Goal: Information Seeking & Learning: Learn about a topic

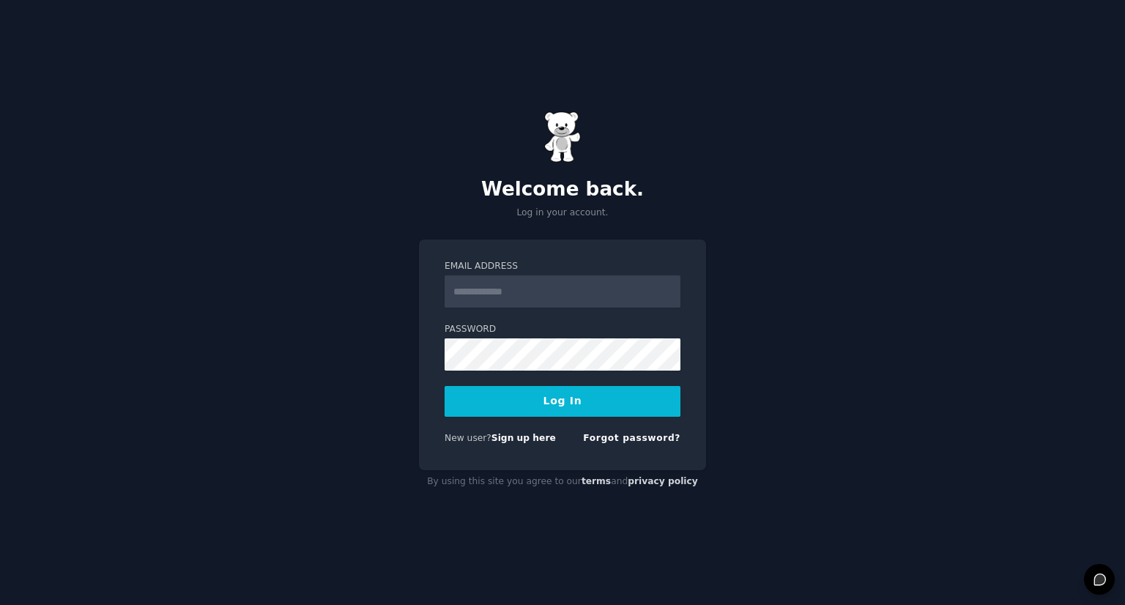
click at [534, 290] on input "Email Address" at bounding box center [563, 291] width 236 height 32
click at [403, 375] on div "Welcome back. Log in your account. Email Address Password Log In New user? Sign…" at bounding box center [562, 302] width 1125 height 605
drag, startPoint x: 403, startPoint y: 375, endPoint x: 494, endPoint y: 405, distance: 95.7
click at [407, 375] on div "Welcome back. Log in your account. Email Address Password Log In New user? Sign…" at bounding box center [562, 302] width 1125 height 605
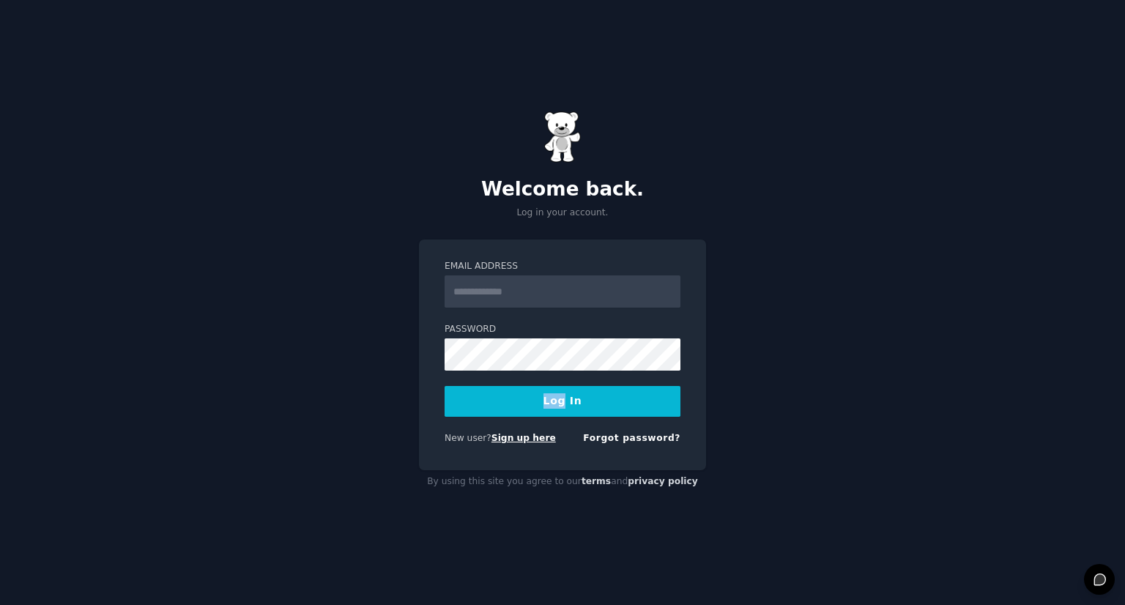
click at [514, 440] on link "Sign up here" at bounding box center [524, 438] width 64 height 10
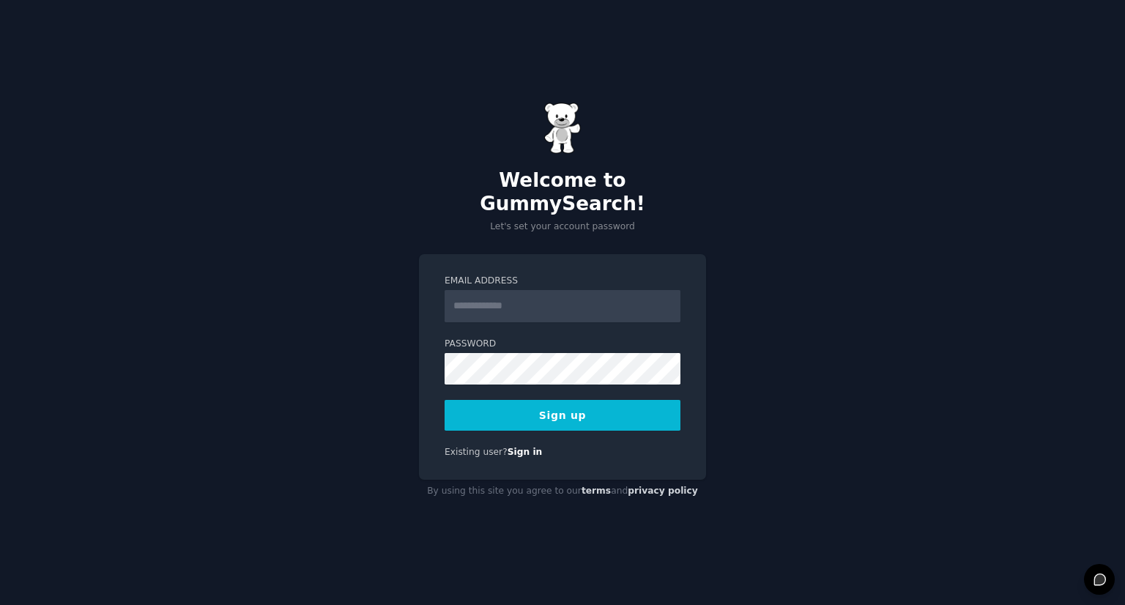
click at [516, 294] on input "Email Address" at bounding box center [563, 306] width 236 height 32
click at [744, 138] on div "Welcome to GummySearch! Let's set your account password Email Address Password …" at bounding box center [562, 302] width 1125 height 605
click at [495, 302] on input "Email Address" at bounding box center [563, 306] width 236 height 32
paste input "**********"
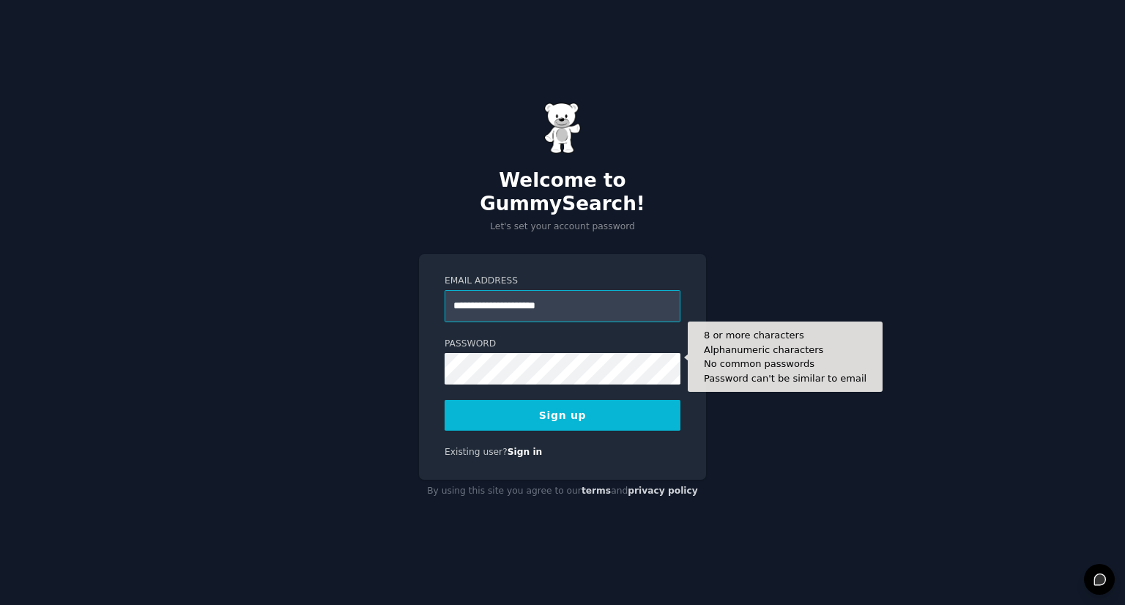
type input "**********"
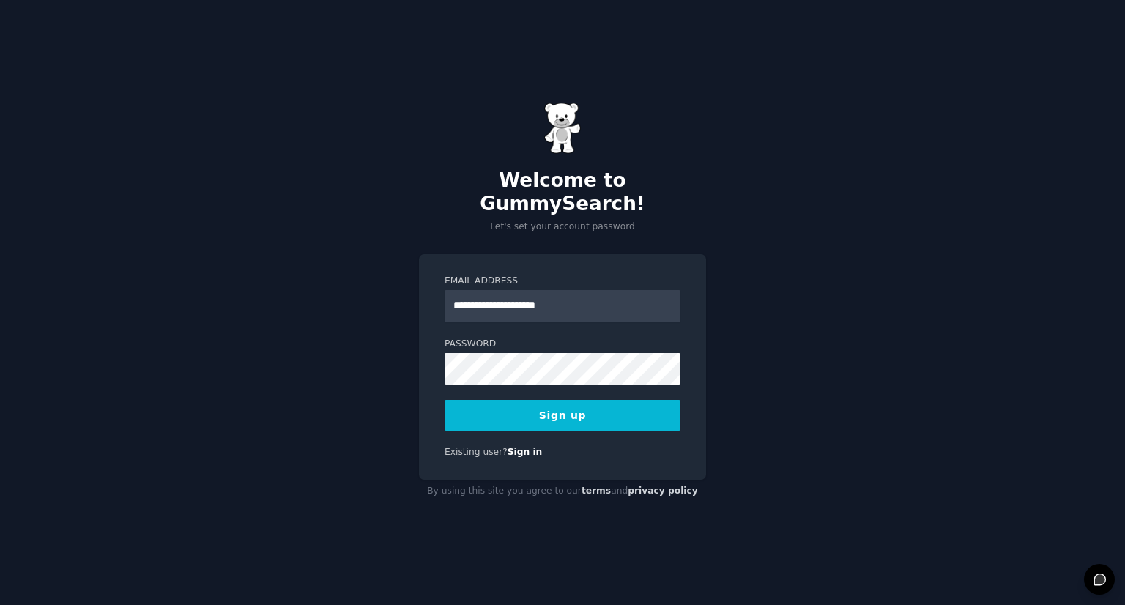
click at [598, 404] on button "Sign up" at bounding box center [563, 415] width 236 height 31
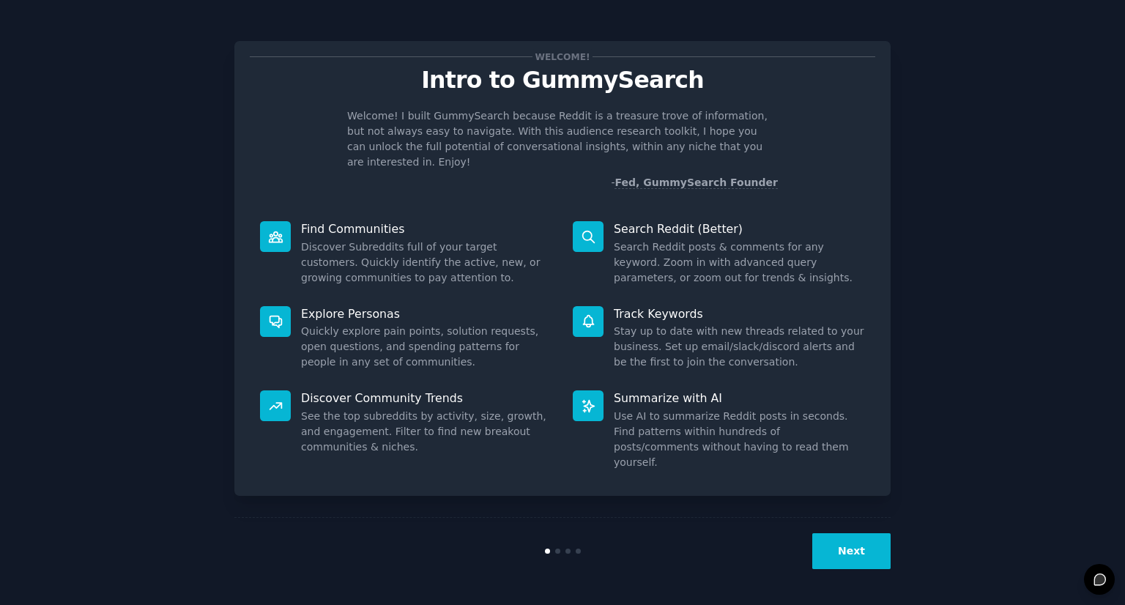
click at [851, 554] on button "Next" at bounding box center [851, 551] width 78 height 36
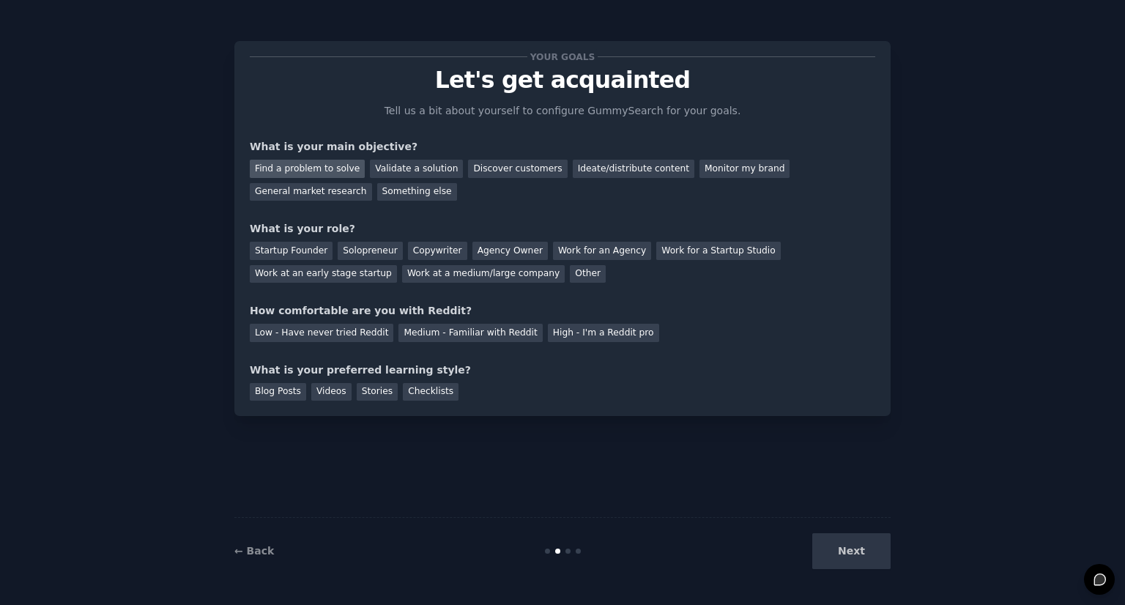
click at [311, 168] on div "Find a problem to solve" at bounding box center [307, 169] width 115 height 18
click at [856, 552] on div "Next" at bounding box center [781, 551] width 219 height 36
click at [366, 338] on div "Low - Have never tried Reddit" at bounding box center [322, 333] width 144 height 18
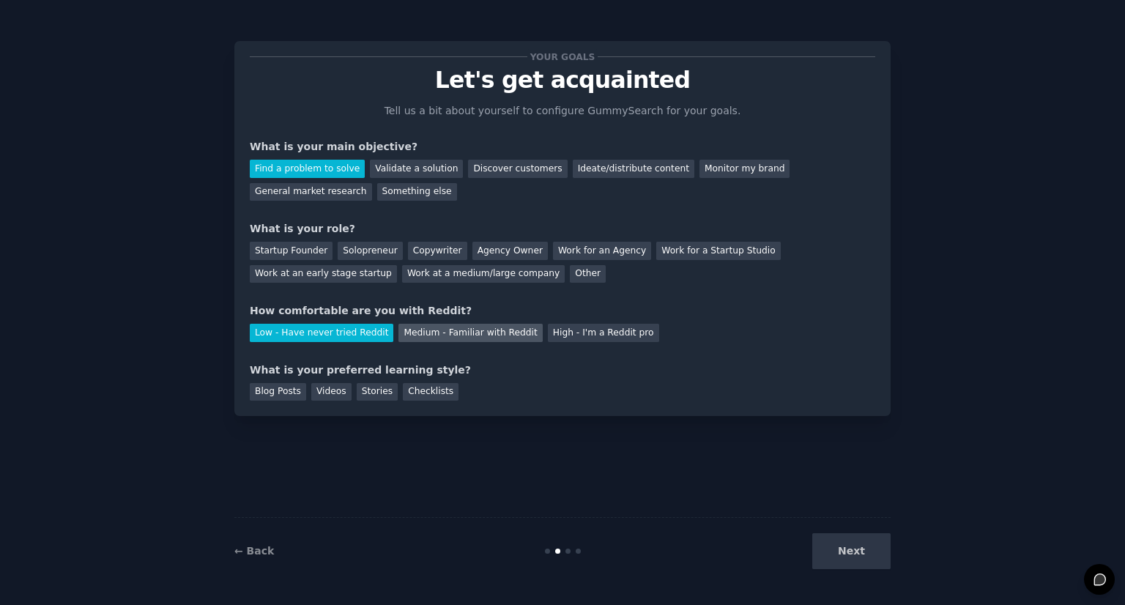
click at [428, 333] on div "Medium - Familiar with Reddit" at bounding box center [471, 333] width 144 height 18
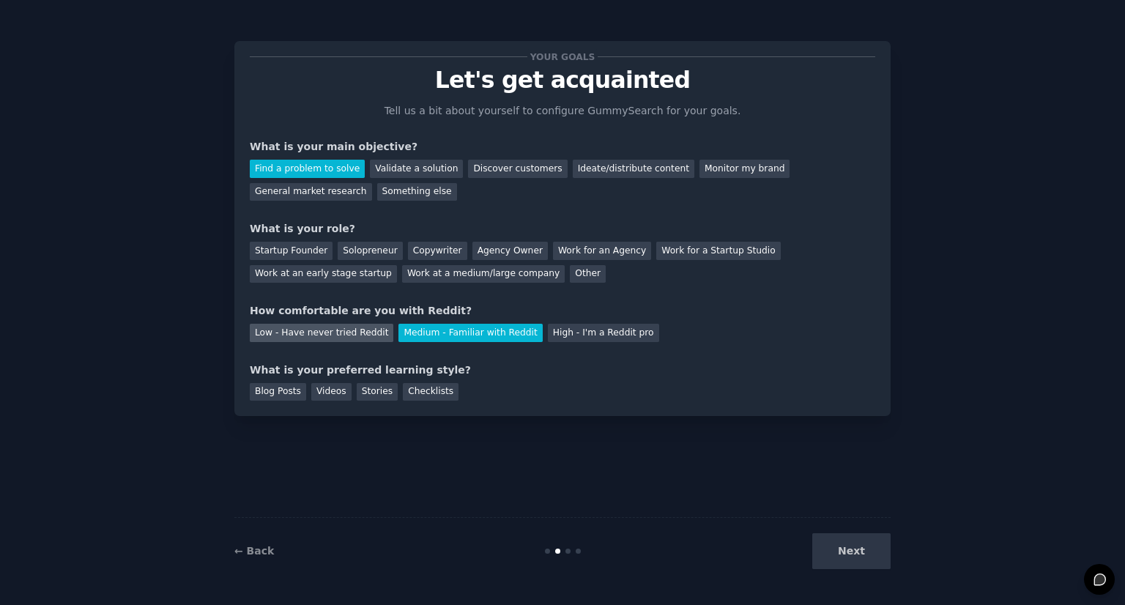
click at [347, 335] on div "Low - Have never tried Reddit" at bounding box center [322, 333] width 144 height 18
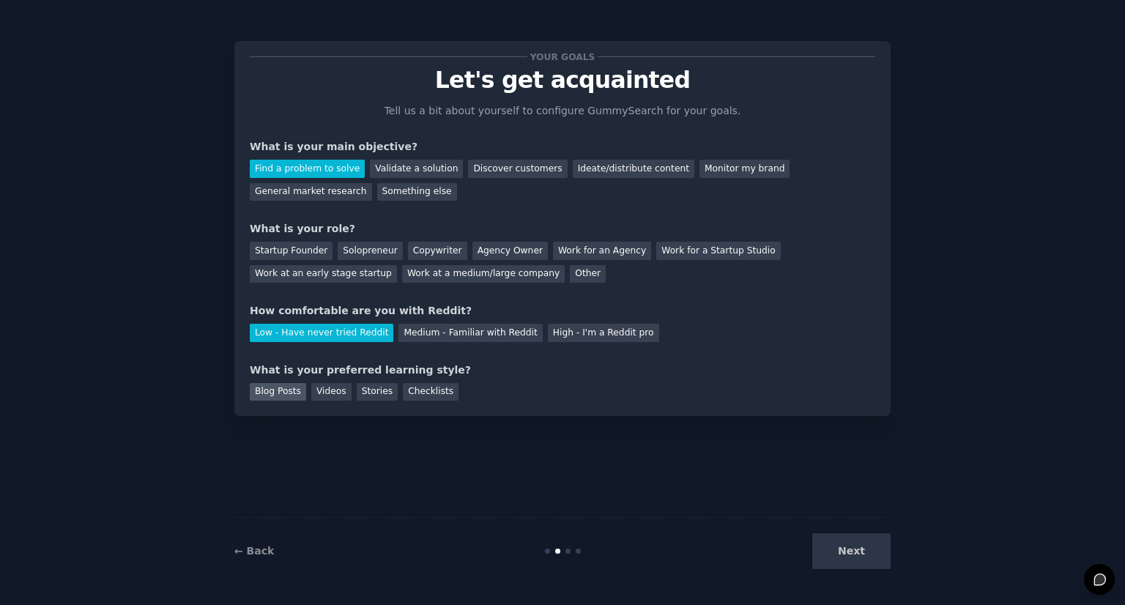
click at [286, 395] on div "Blog Posts" at bounding box center [278, 392] width 56 height 18
click at [853, 558] on div "Next" at bounding box center [781, 551] width 219 height 36
click at [363, 251] on div "Solopreneur" at bounding box center [370, 251] width 64 height 18
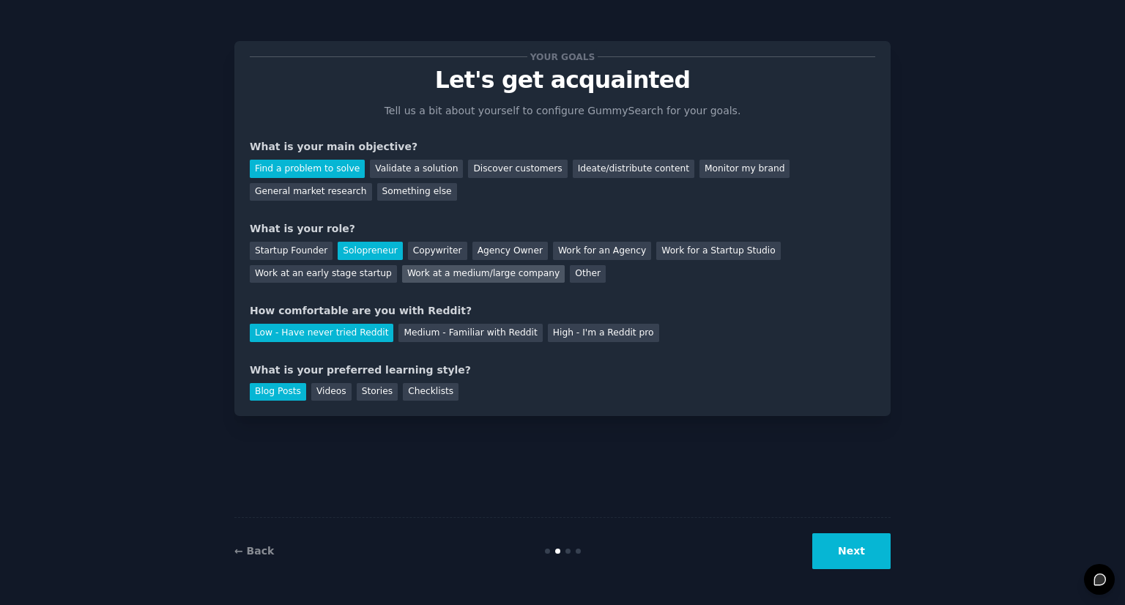
click at [402, 275] on div "Work at a medium/large company" at bounding box center [483, 274] width 163 height 18
click at [851, 560] on button "Next" at bounding box center [851, 551] width 78 height 36
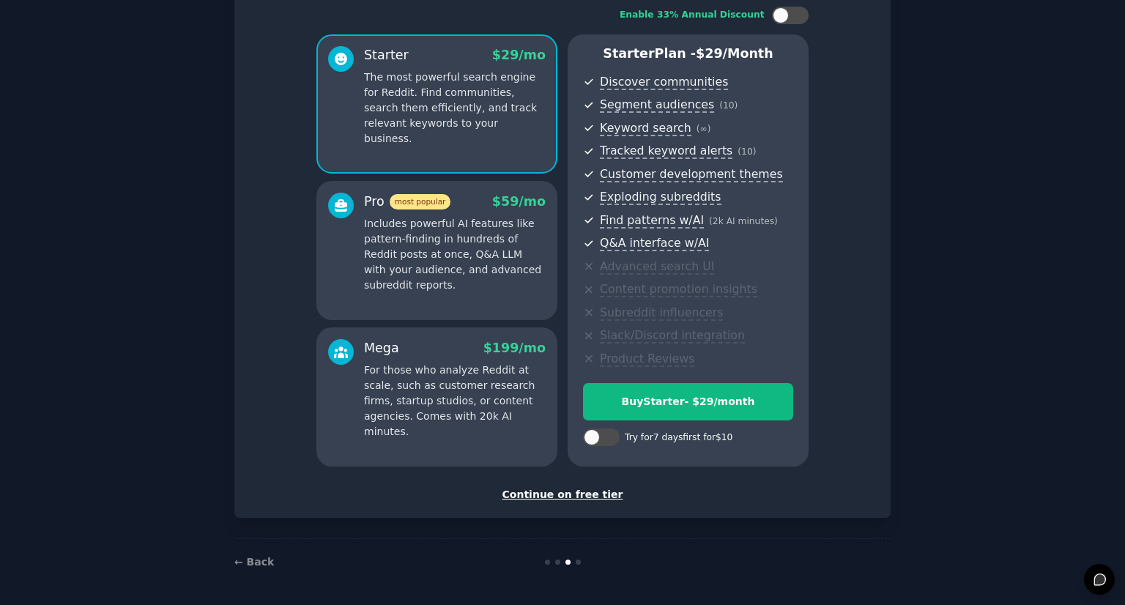
scroll to position [97, 0]
click at [583, 496] on div "Continue on free tier" at bounding box center [563, 494] width 626 height 15
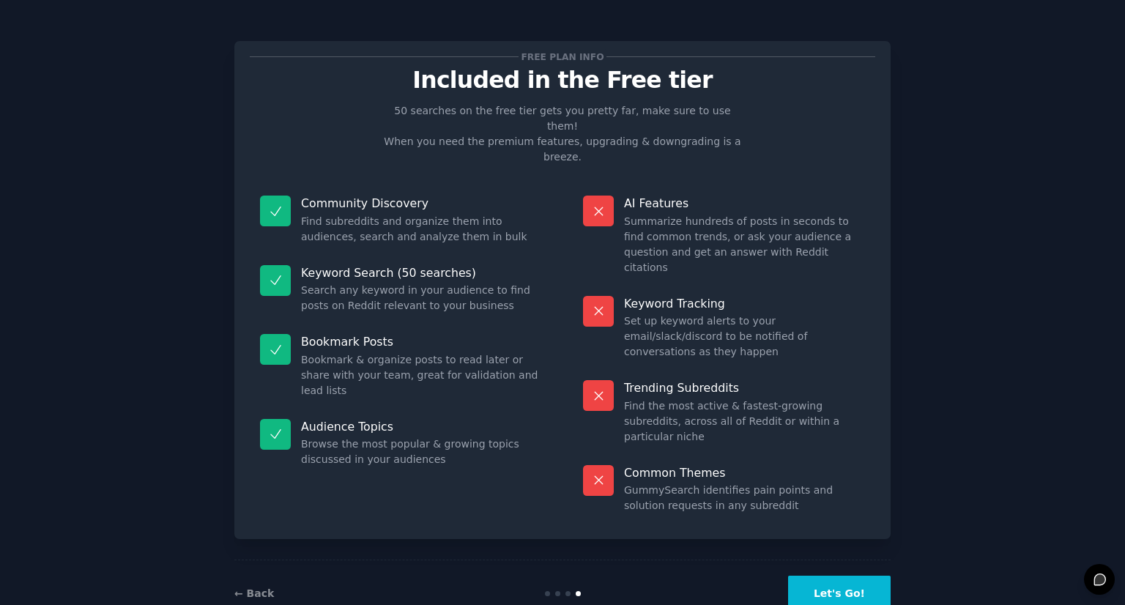
click at [854, 576] on button "Let's Go!" at bounding box center [839, 594] width 103 height 36
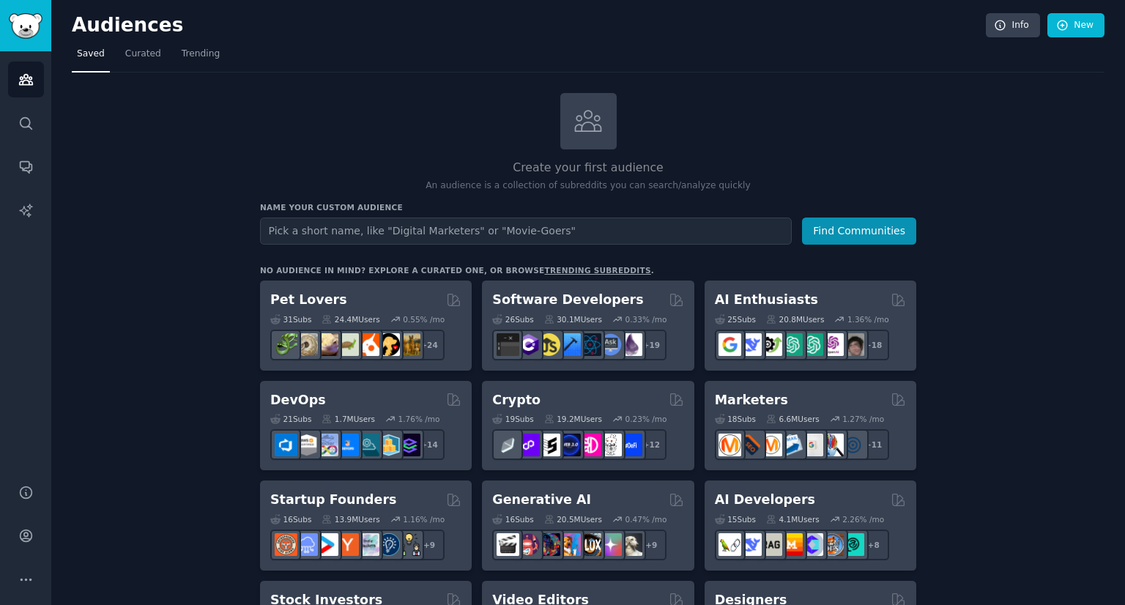
click at [392, 229] on input "text" at bounding box center [526, 231] width 532 height 27
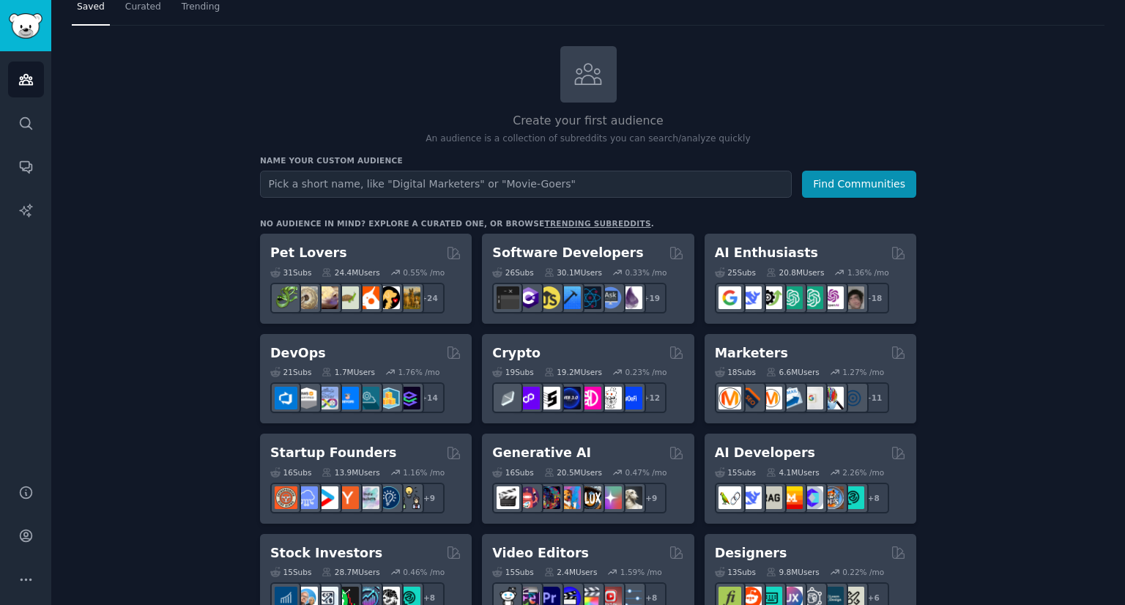
scroll to position [73, 0]
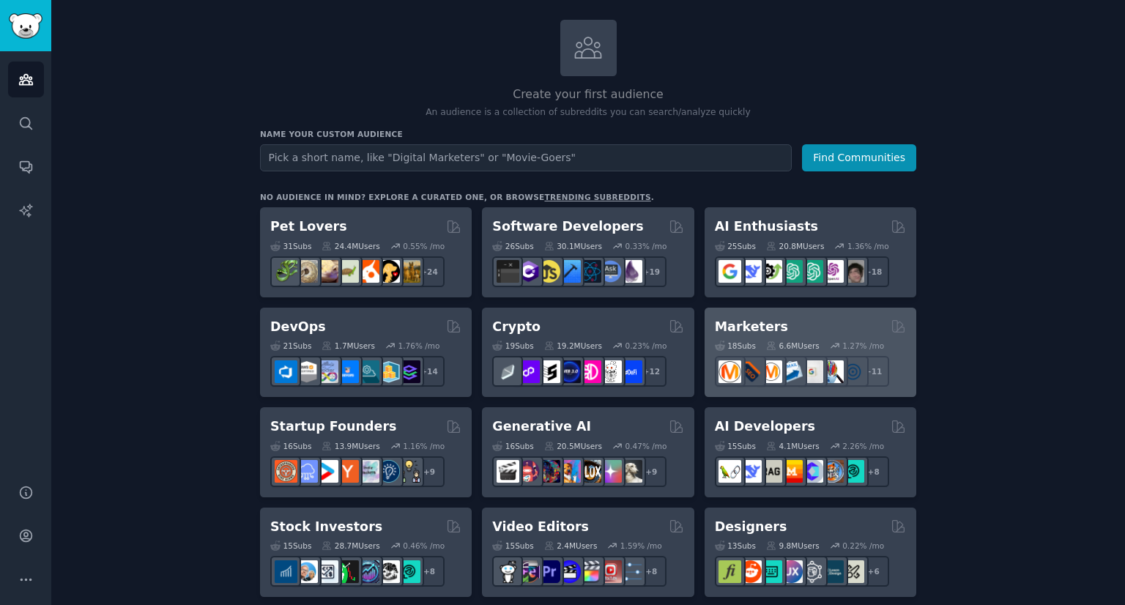
click at [756, 332] on h2 "Marketers" at bounding box center [751, 327] width 73 height 18
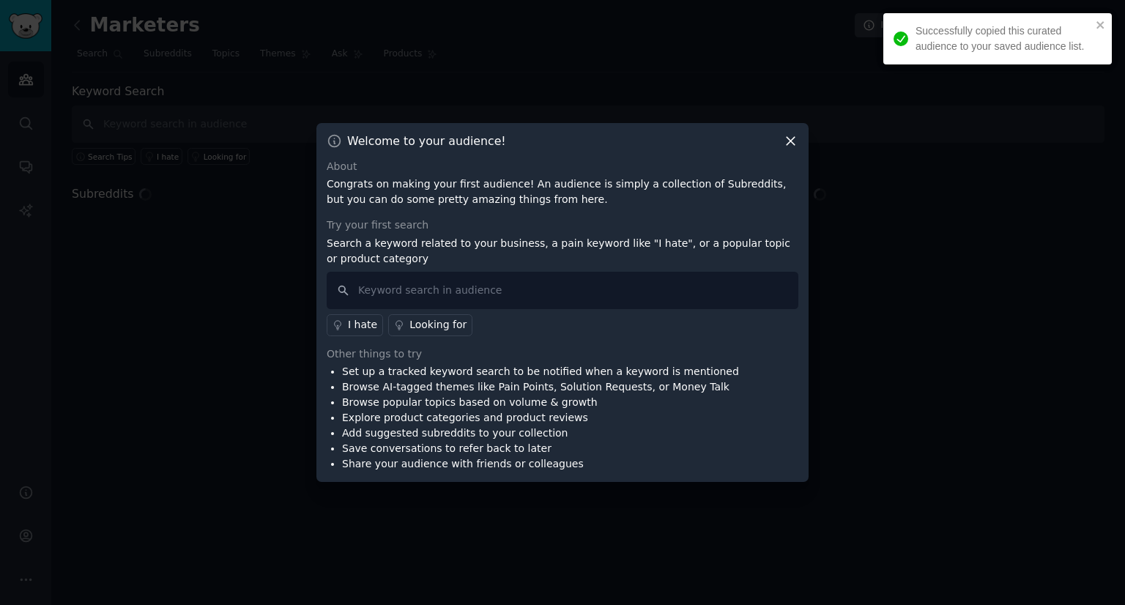
click at [1095, 26] on div "Successfully copied this curated audience to your saved audience list." at bounding box center [992, 39] width 207 height 40
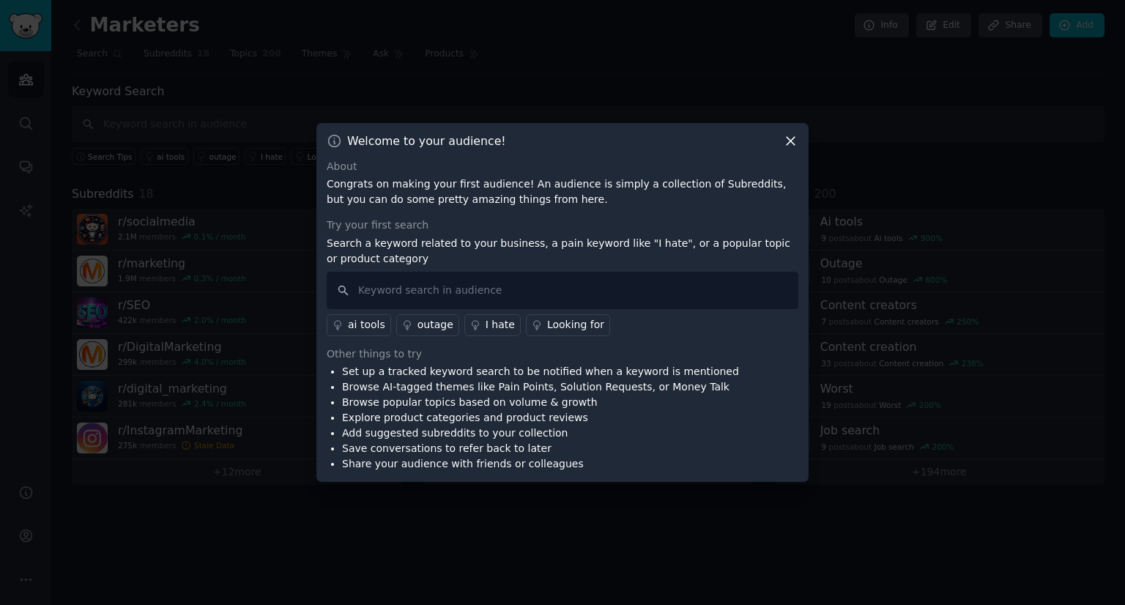
click at [783, 144] on icon at bounding box center [790, 140] width 15 height 15
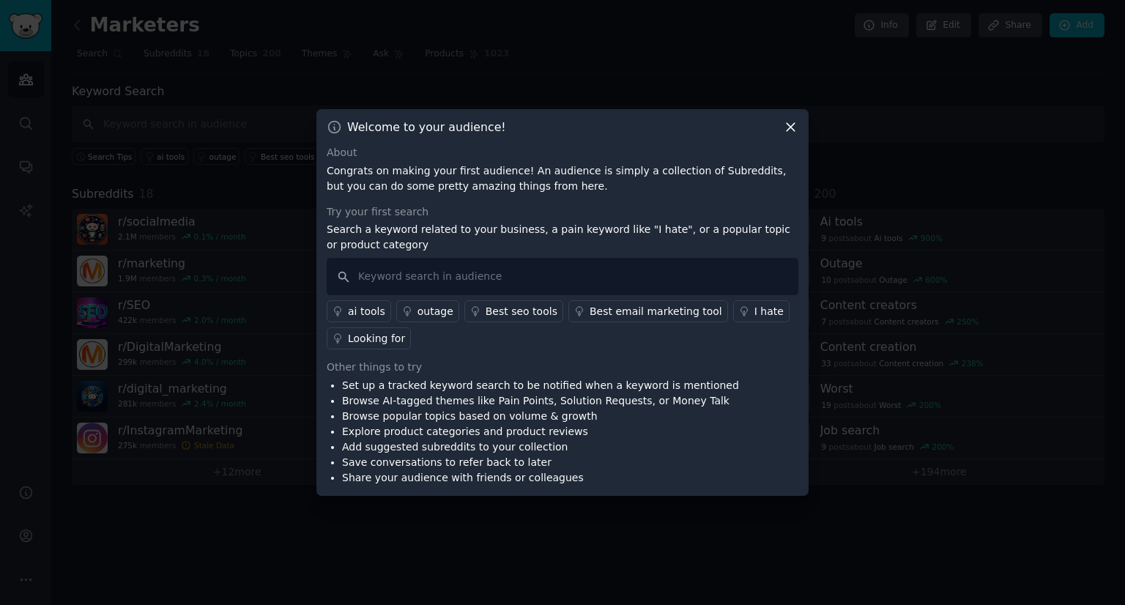
click at [790, 127] on icon at bounding box center [791, 128] width 8 height 8
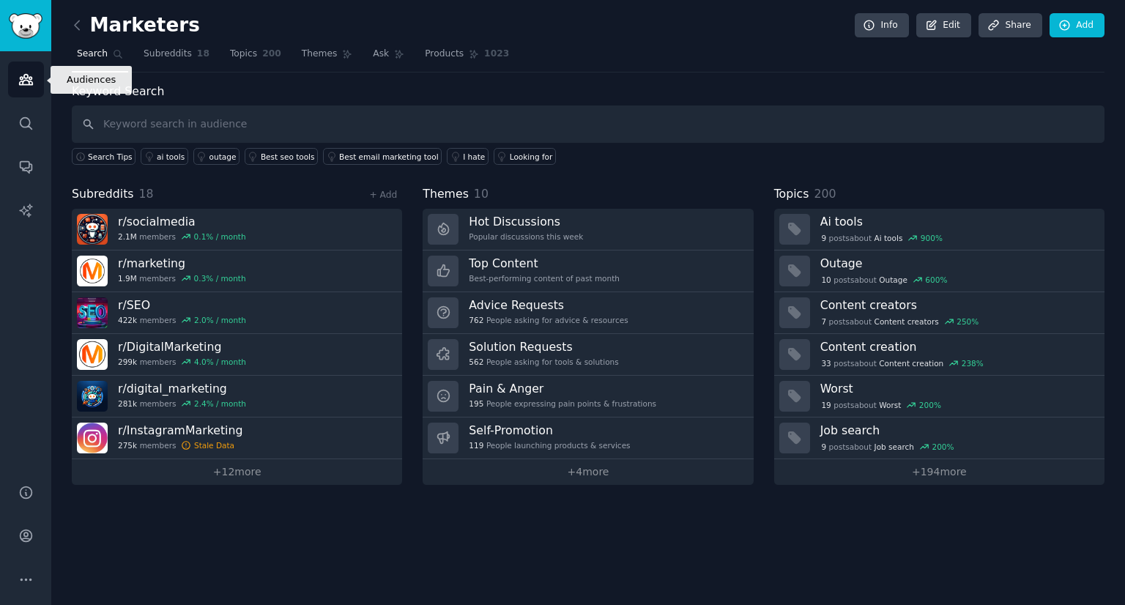
click at [32, 74] on icon "Sidebar" at bounding box center [25, 79] width 15 height 15
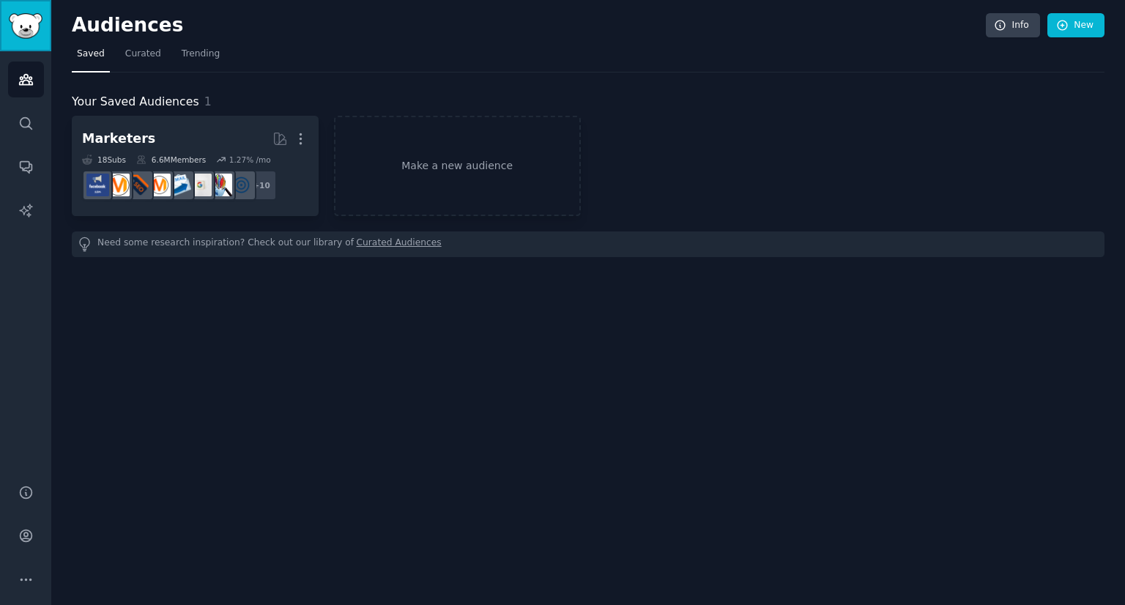
click at [21, 27] on img "Sidebar" at bounding box center [26, 26] width 34 height 26
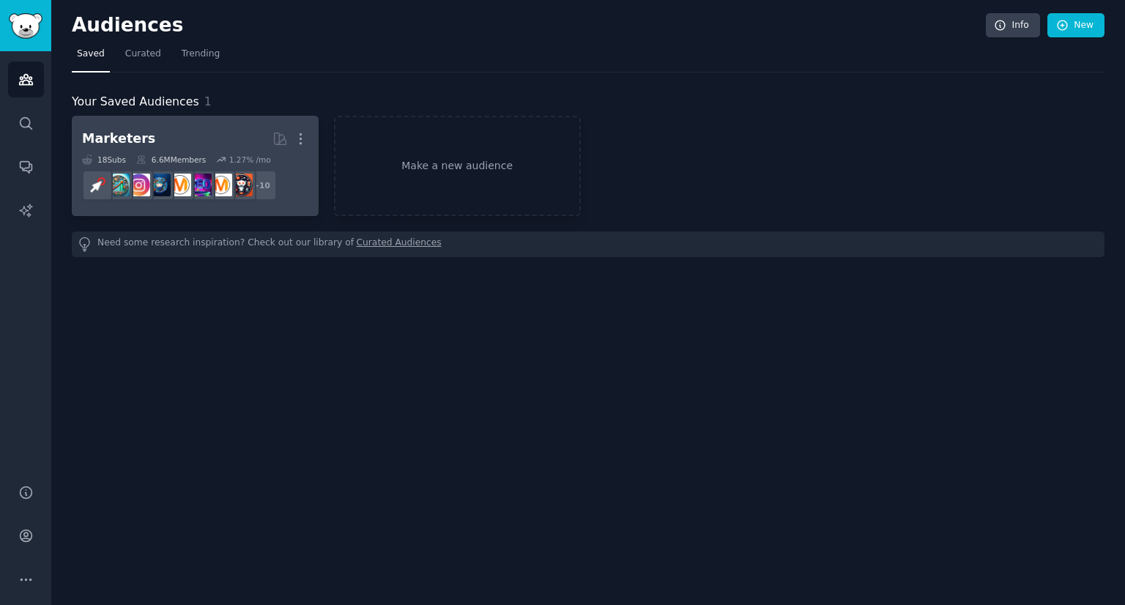
drag, startPoint x: 303, startPoint y: 208, endPoint x: 292, endPoint y: 201, distance: 13.8
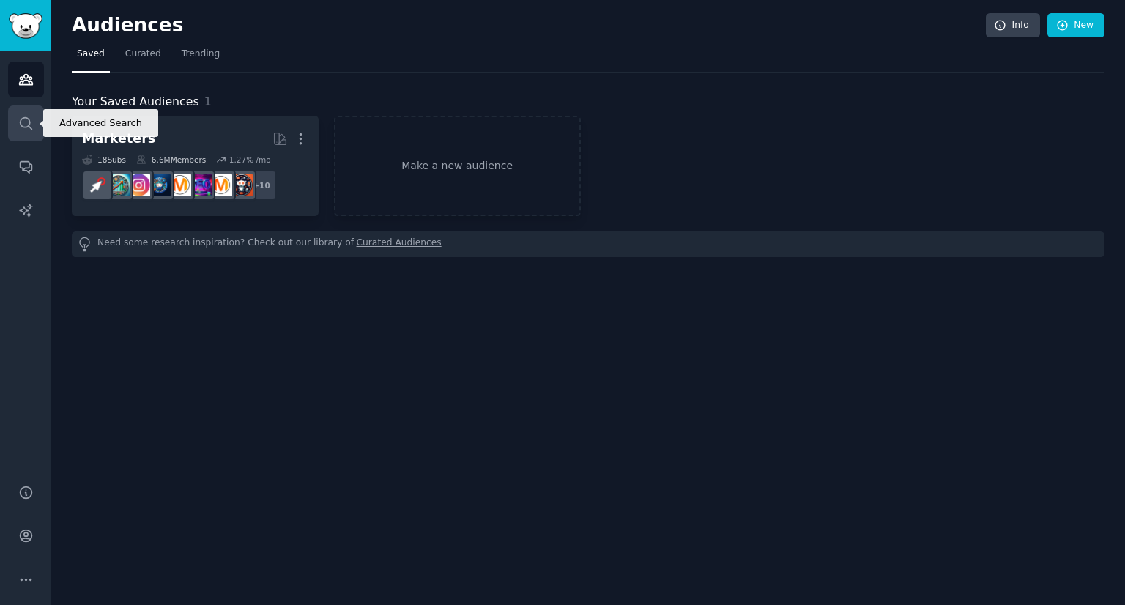
click at [29, 124] on icon "Sidebar" at bounding box center [25, 123] width 15 height 15
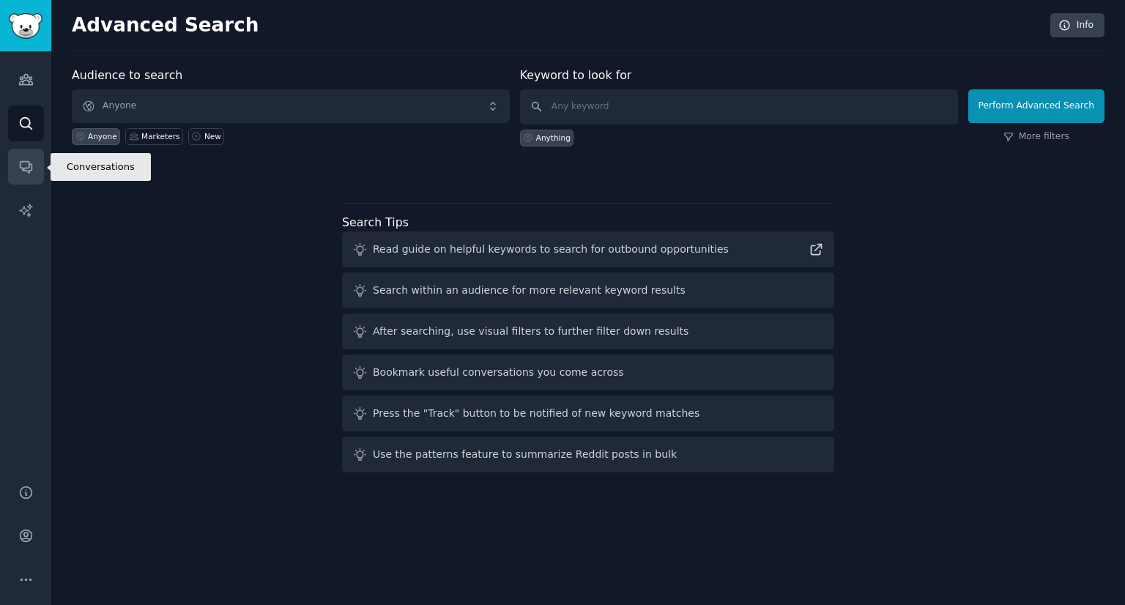
click at [23, 159] on icon "Sidebar" at bounding box center [25, 166] width 15 height 15
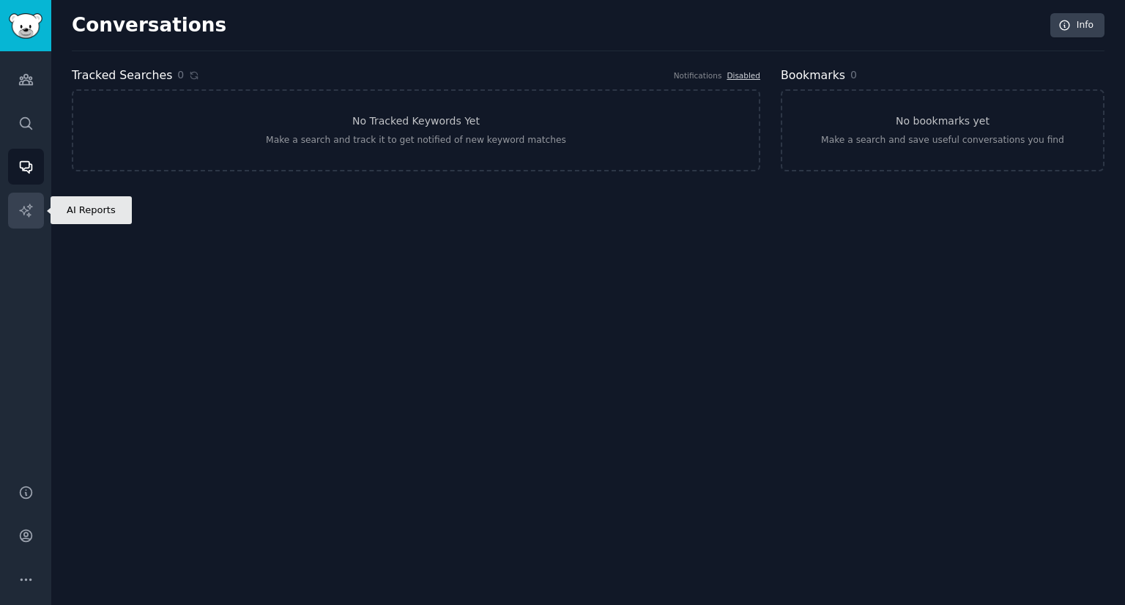
click at [23, 209] on icon "Sidebar" at bounding box center [25, 210] width 15 height 15
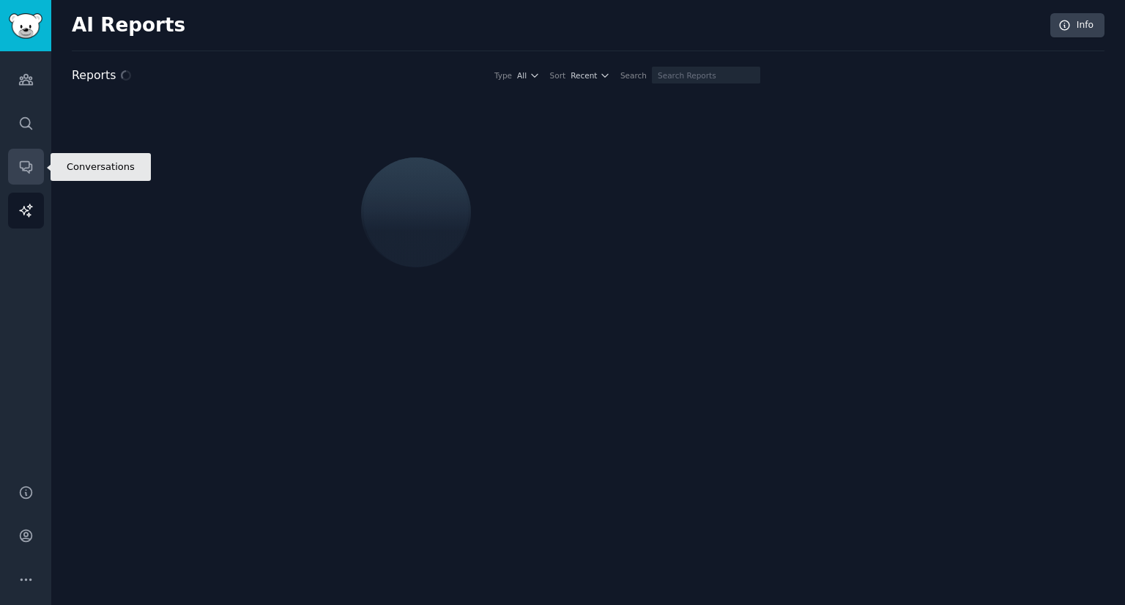
click at [14, 155] on link "Conversations" at bounding box center [26, 167] width 36 height 36
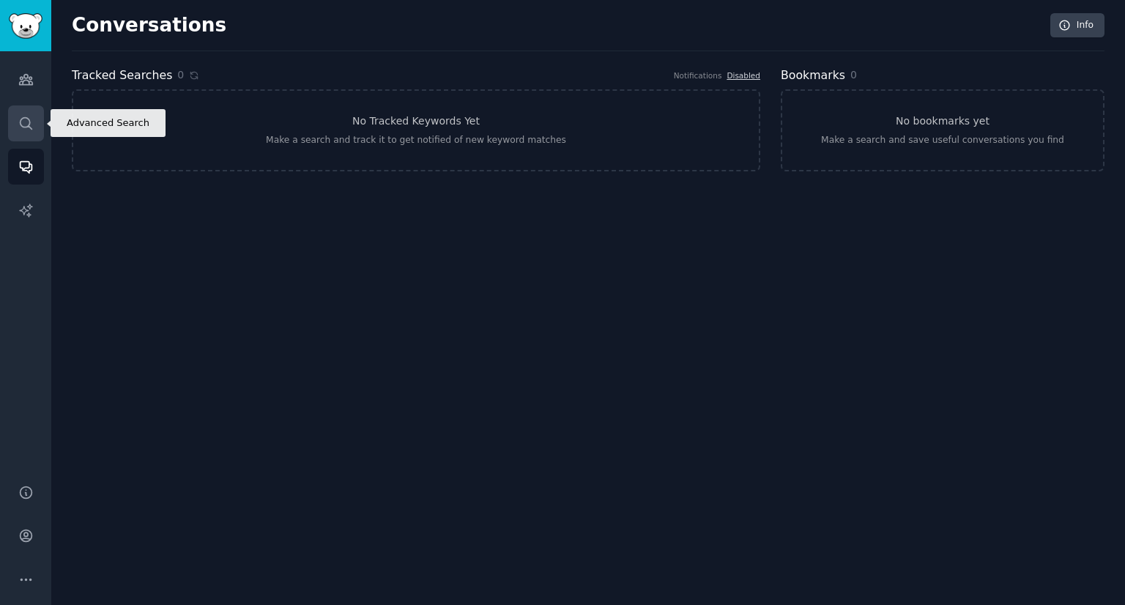
click at [15, 116] on link "Search" at bounding box center [26, 123] width 36 height 36
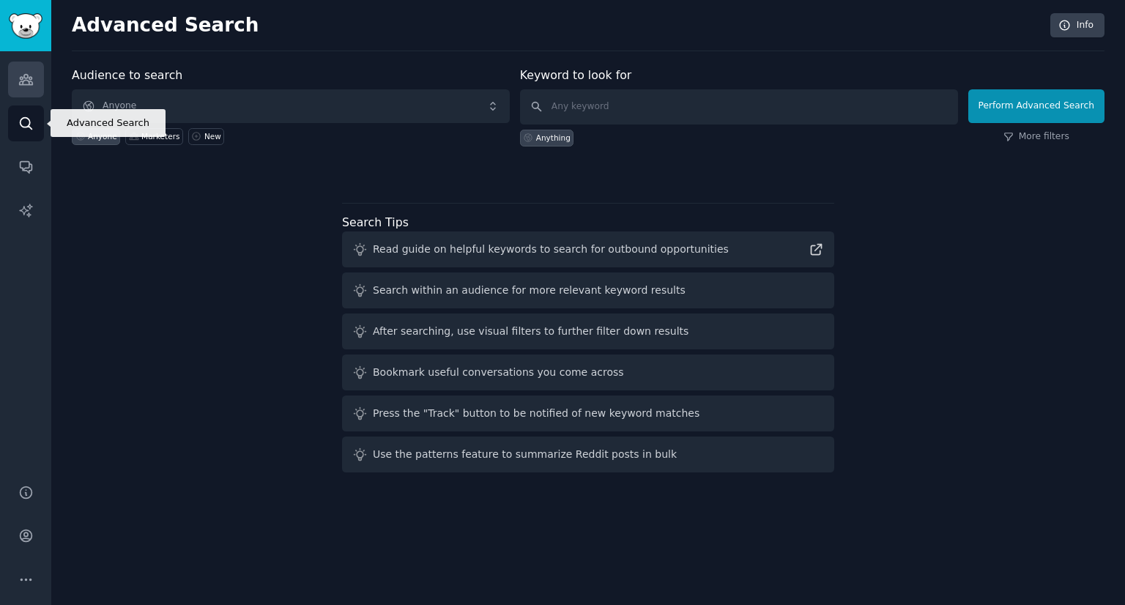
click at [23, 85] on icon "Sidebar" at bounding box center [25, 80] width 13 height 10
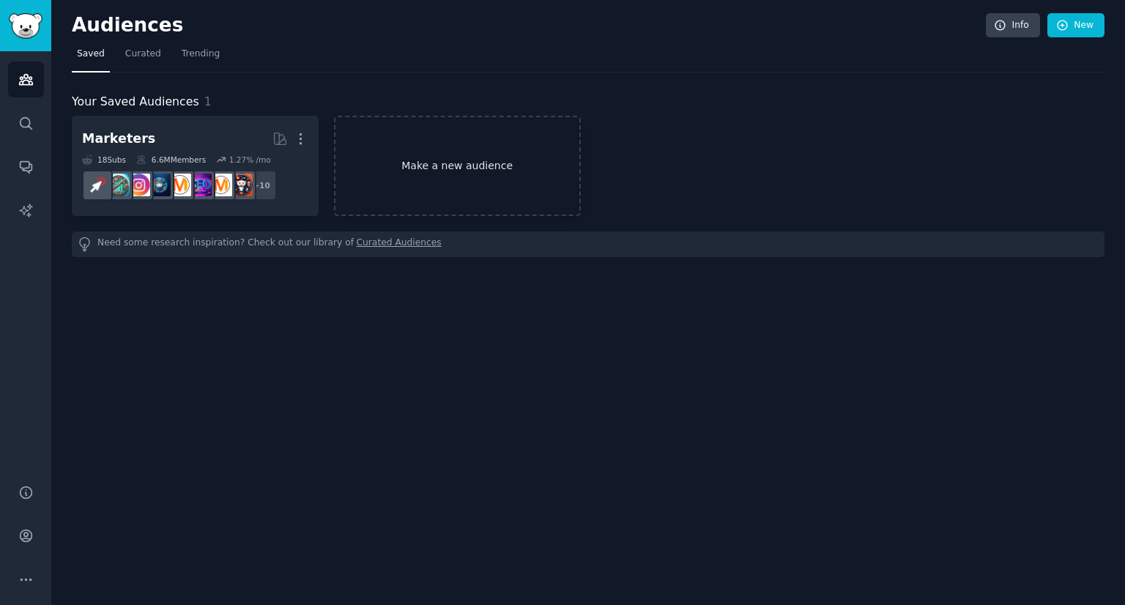
click at [436, 160] on link "Make a new audience" at bounding box center [457, 166] width 247 height 100
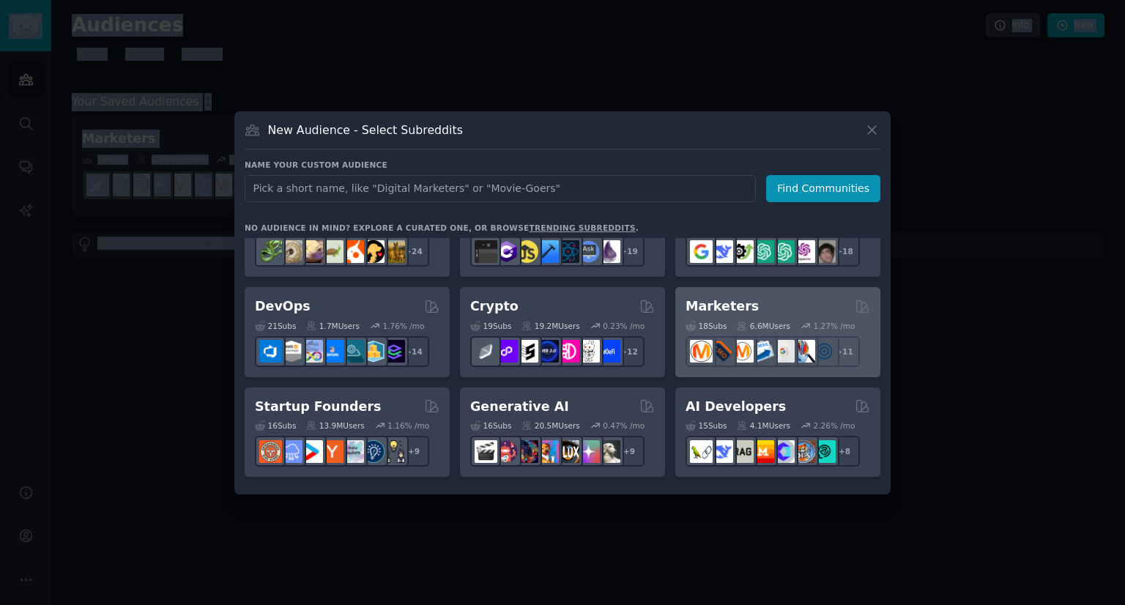
scroll to position [73, 0]
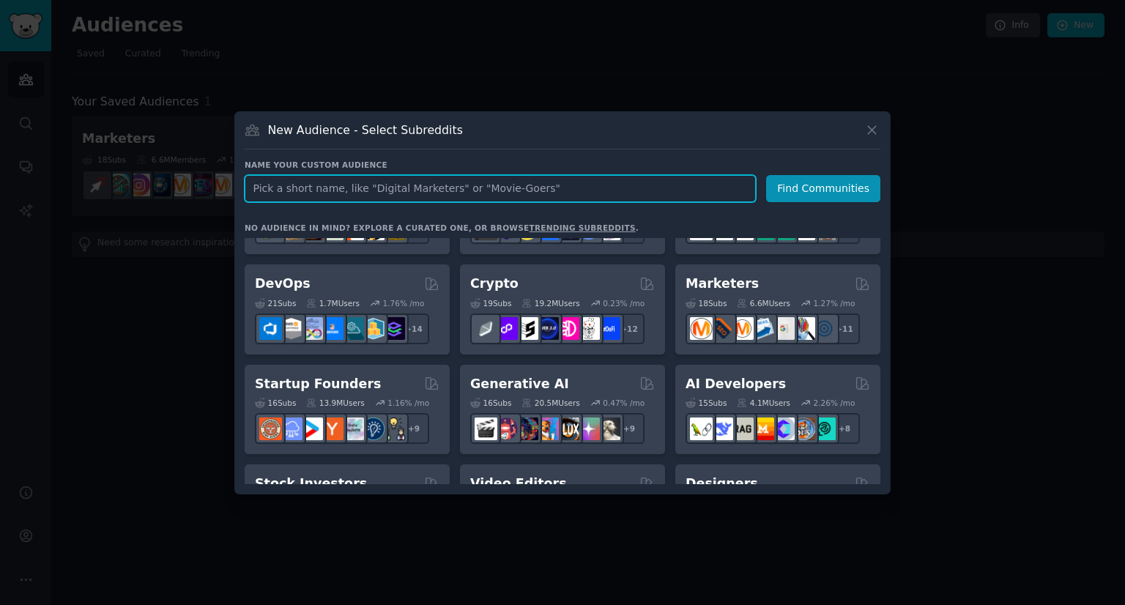
click at [371, 190] on input "text" at bounding box center [500, 188] width 511 height 27
type input "w"
type input "quora"
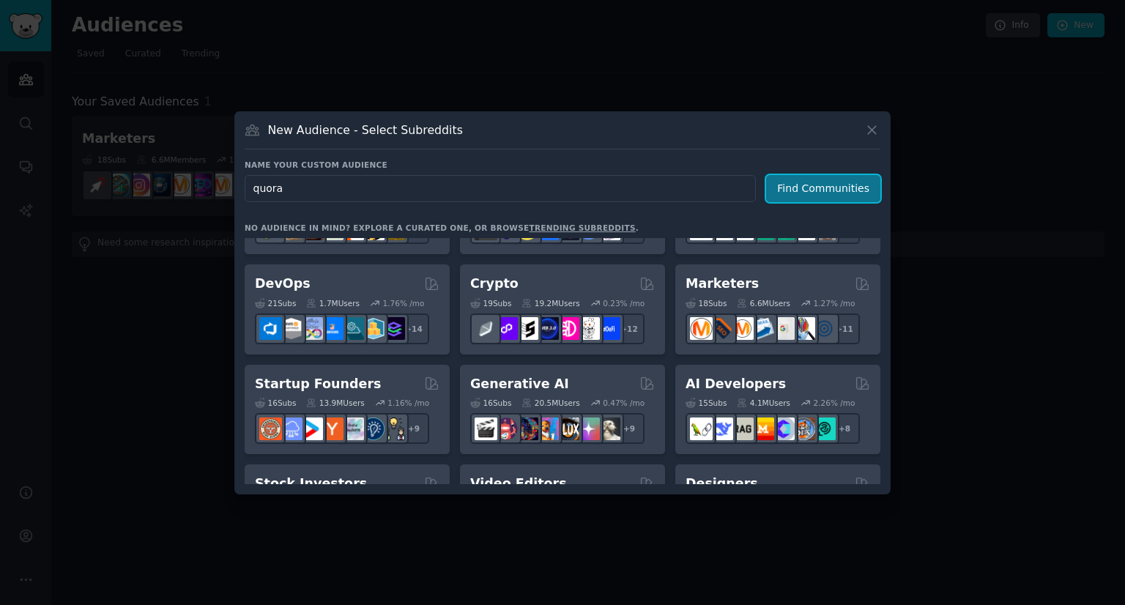
click at [818, 189] on button "Find Communities" at bounding box center [823, 188] width 114 height 27
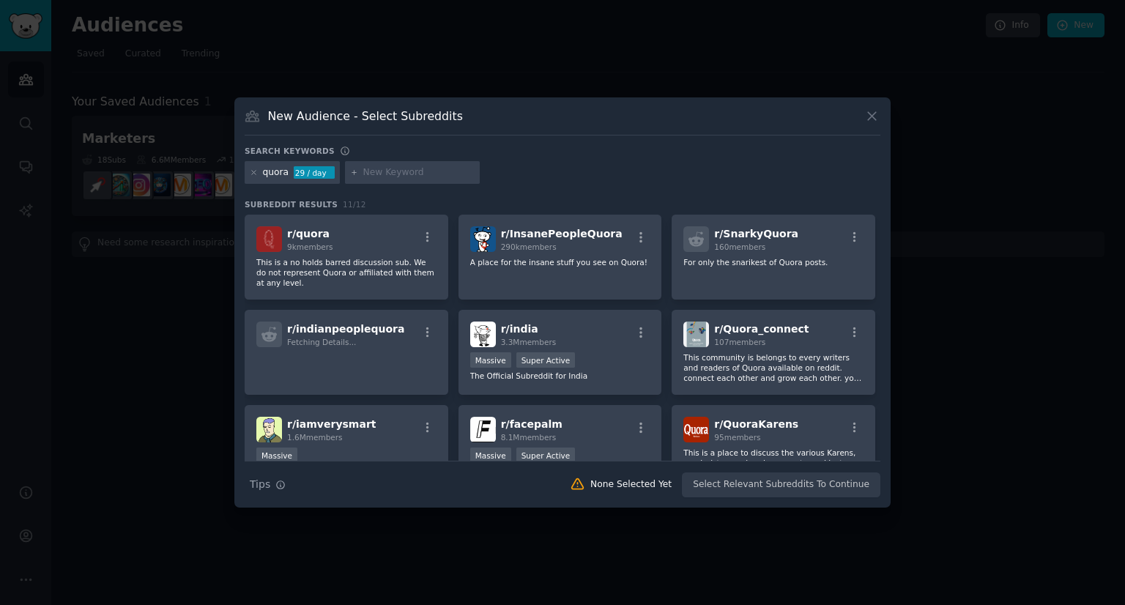
click at [381, 177] on input "text" at bounding box center [418, 172] width 111 height 13
click at [256, 170] on icon at bounding box center [254, 172] width 8 height 8
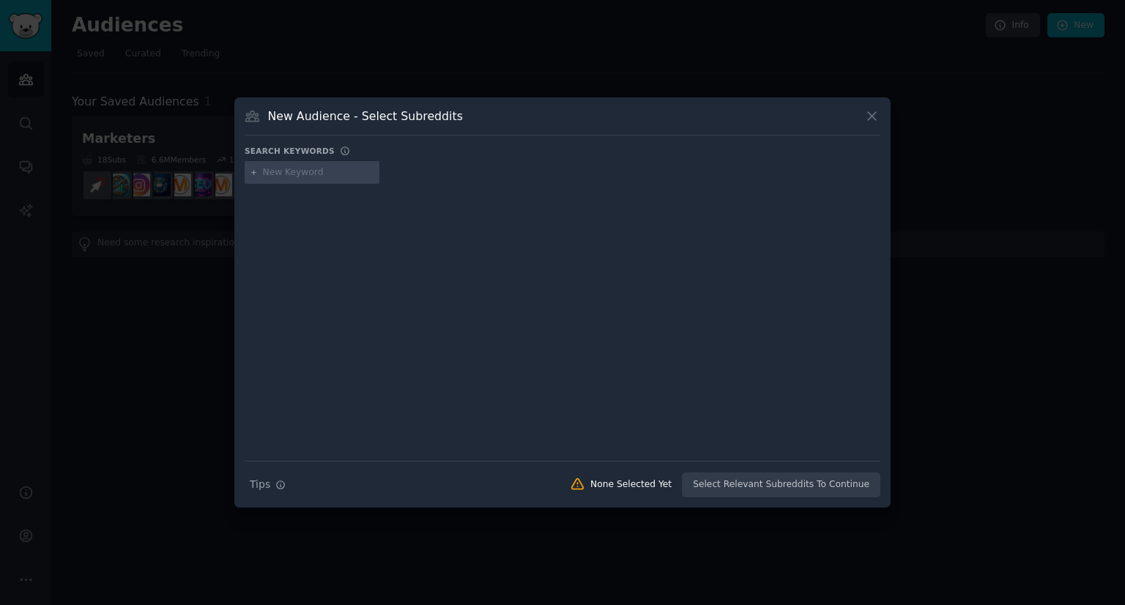
click at [330, 171] on input "text" at bounding box center [318, 172] width 111 height 13
type input "free traffic"
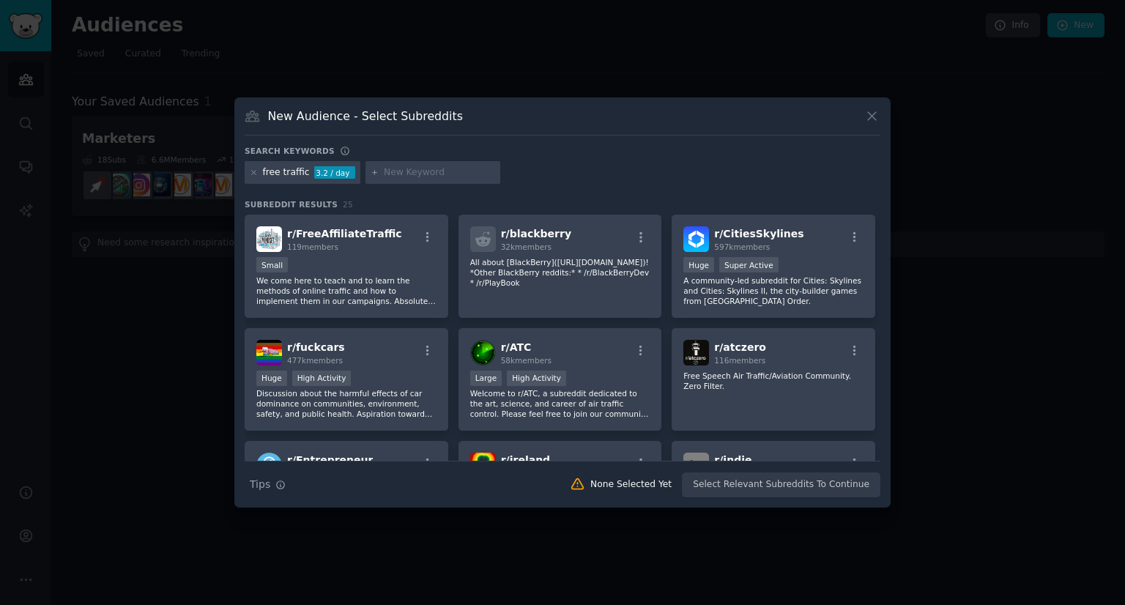
click at [292, 172] on div "free traffic" at bounding box center [286, 172] width 47 height 13
drag, startPoint x: 302, startPoint y: 174, endPoint x: 315, endPoint y: 198, distance: 26.9
click at [302, 174] on div "free traffic" at bounding box center [286, 172] width 47 height 13
click at [300, 178] on div "free traffic" at bounding box center [286, 172] width 47 height 13
click at [387, 175] on input "text" at bounding box center [439, 172] width 111 height 13
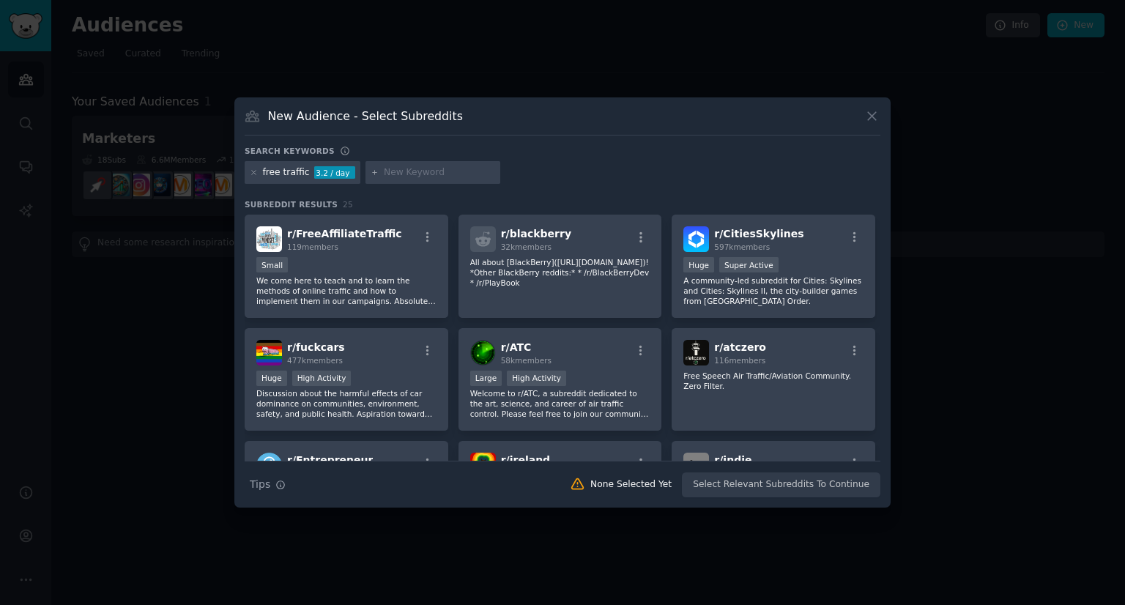
click at [292, 177] on div "free traffic" at bounding box center [286, 172] width 47 height 13
click at [292, 175] on div "free traffic" at bounding box center [286, 172] width 47 height 13
click at [406, 171] on input "text" at bounding box center [439, 172] width 111 height 13
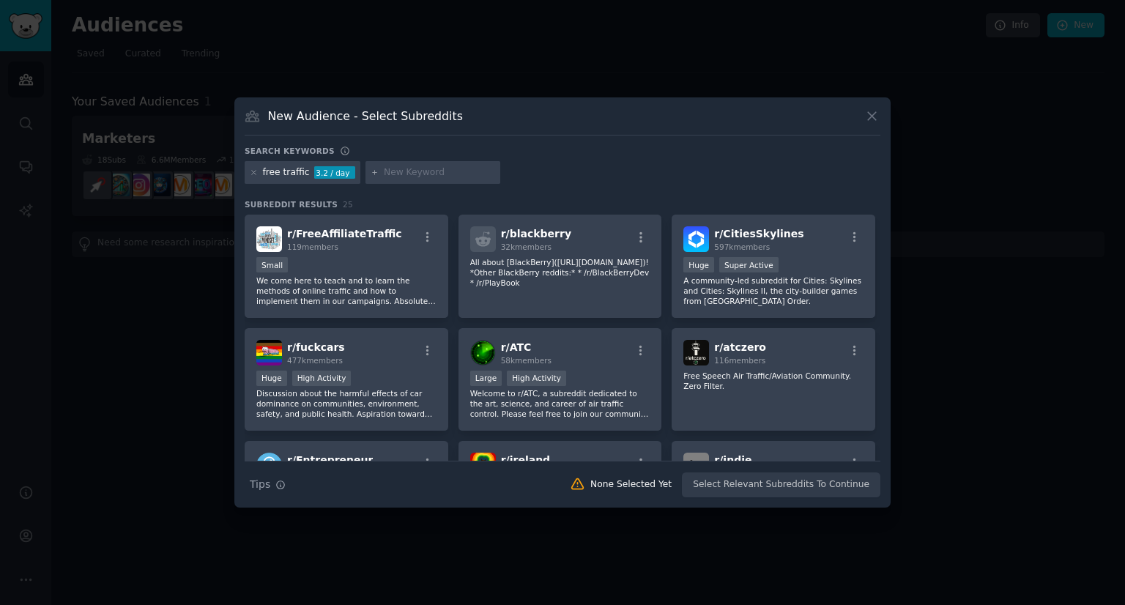
click at [406, 171] on input "text" at bounding box center [439, 172] width 111 height 13
type input "iptv"
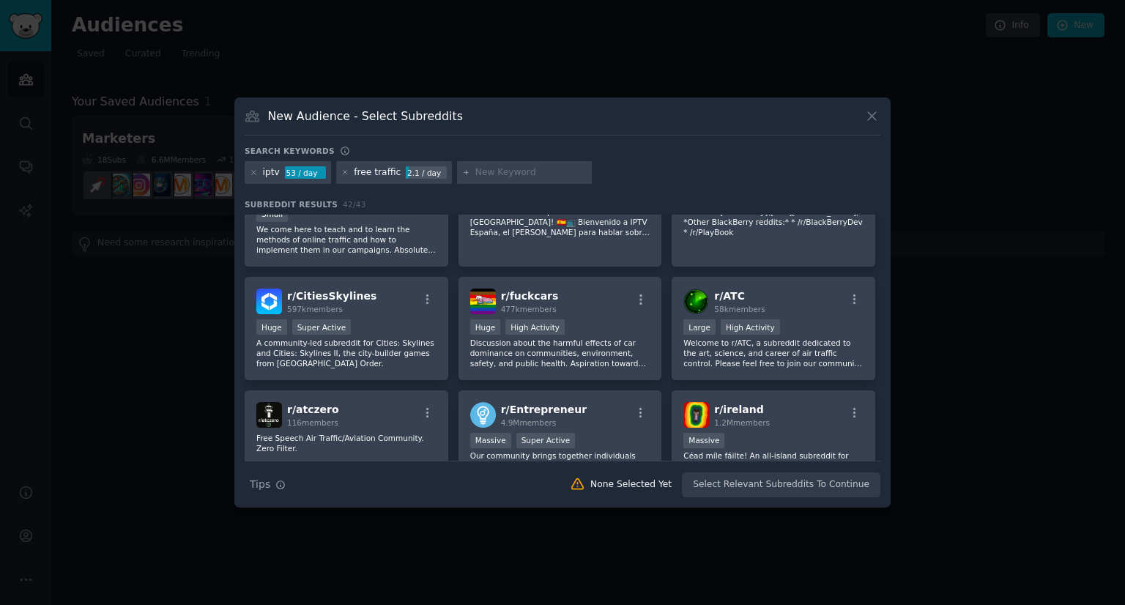
scroll to position [220, 0]
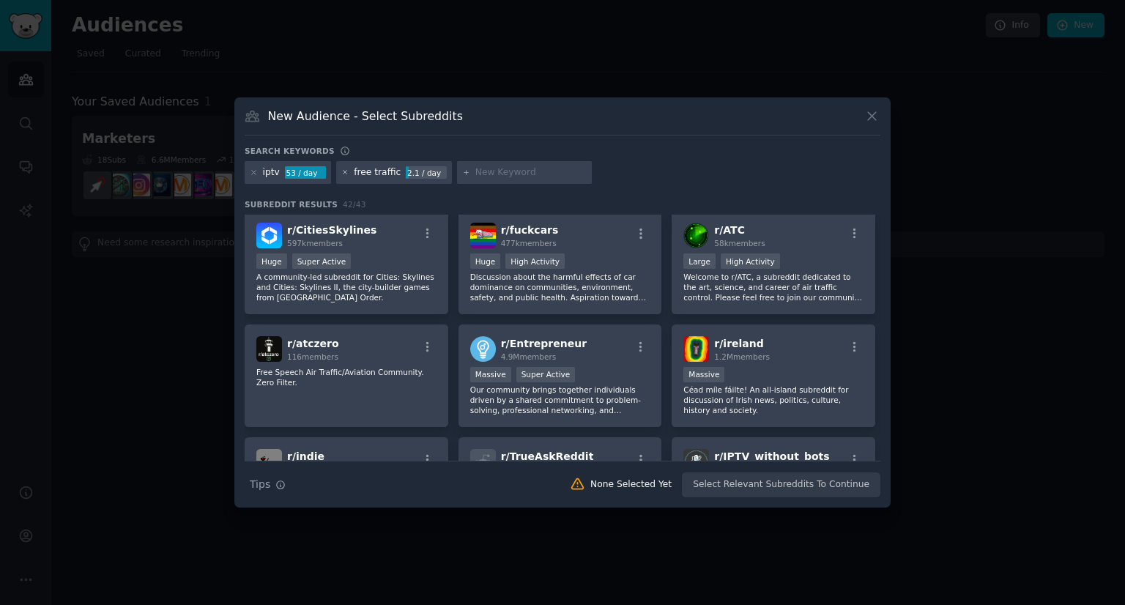
click at [341, 171] on icon at bounding box center [345, 172] width 8 height 8
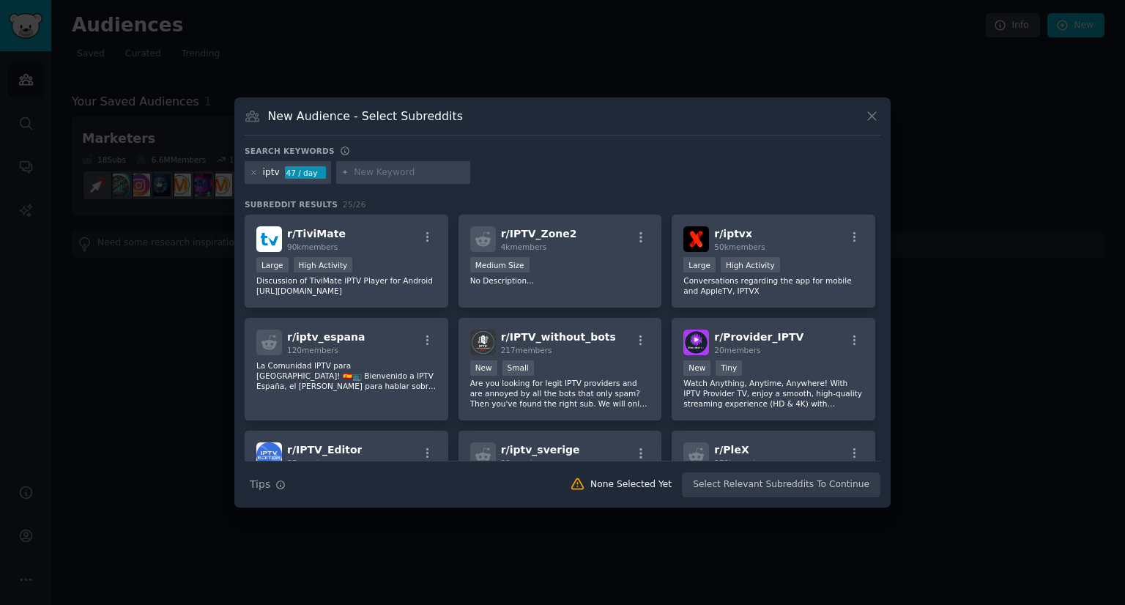
click at [371, 171] on input "text" at bounding box center [409, 172] width 111 height 13
click at [368, 176] on input "text" at bounding box center [409, 172] width 111 height 13
click at [264, 172] on div "iptv" at bounding box center [271, 172] width 17 height 13
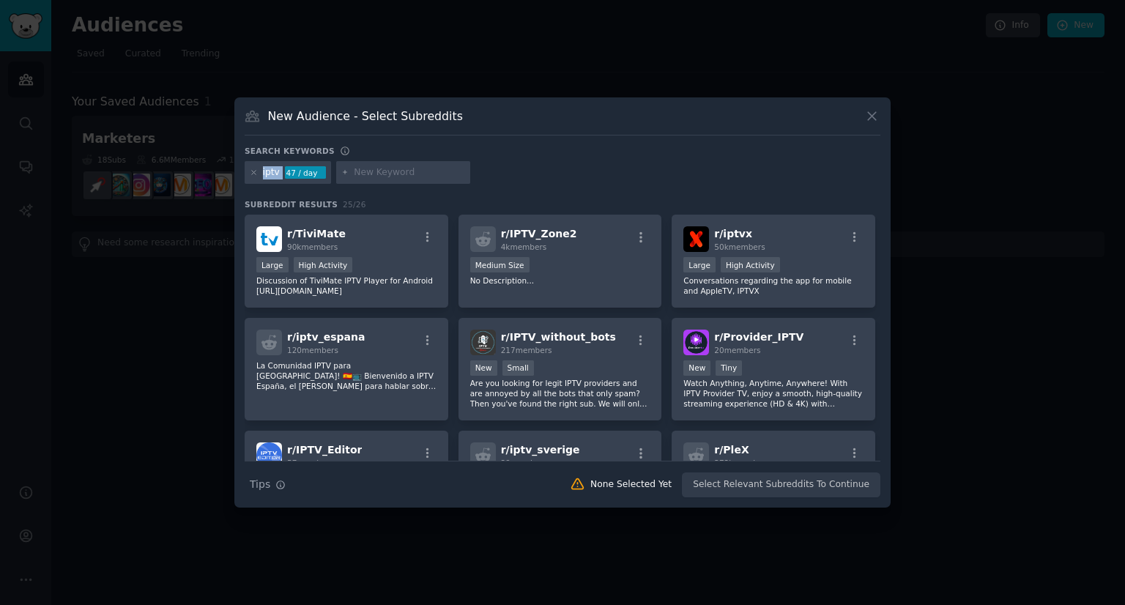
click at [382, 168] on input "text" at bounding box center [409, 172] width 111 height 13
type input "free traffic"
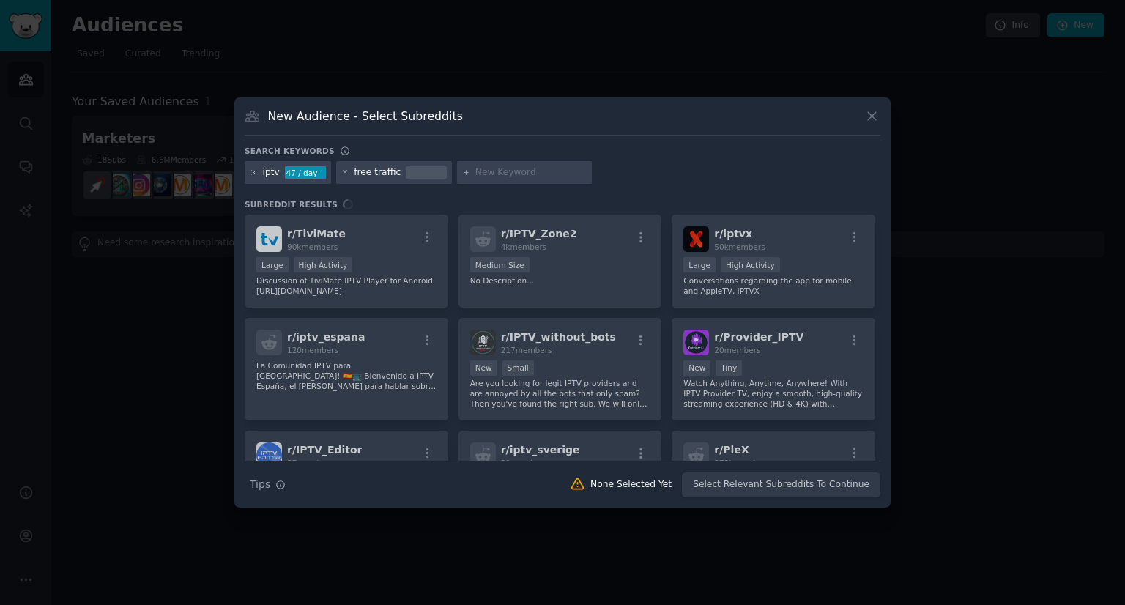
click at [255, 171] on icon at bounding box center [254, 172] width 8 height 8
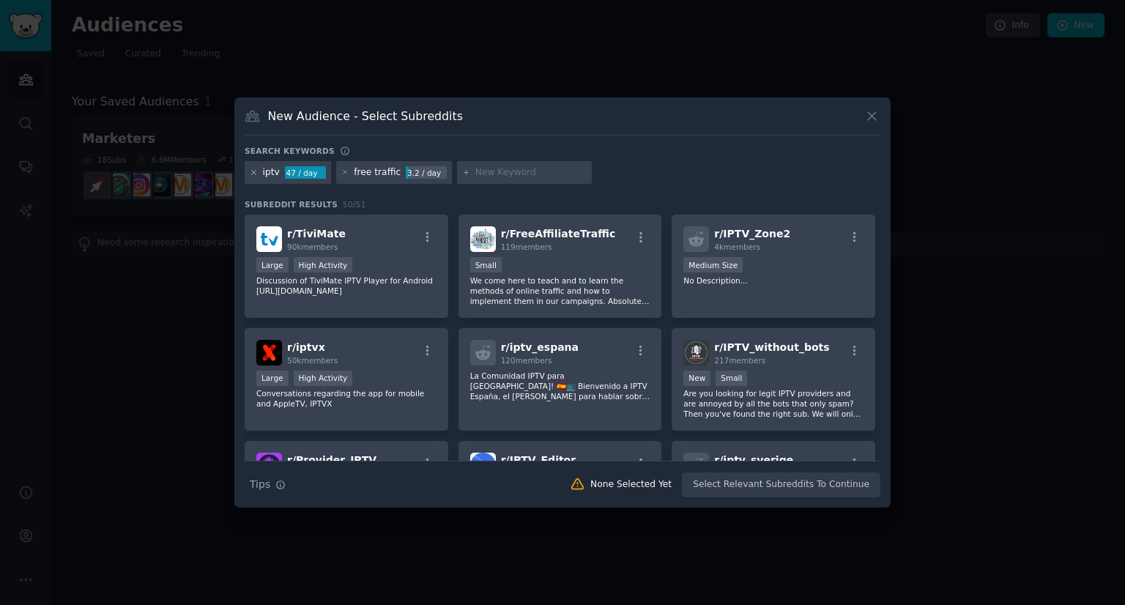
click at [251, 172] on icon at bounding box center [254, 172] width 8 height 8
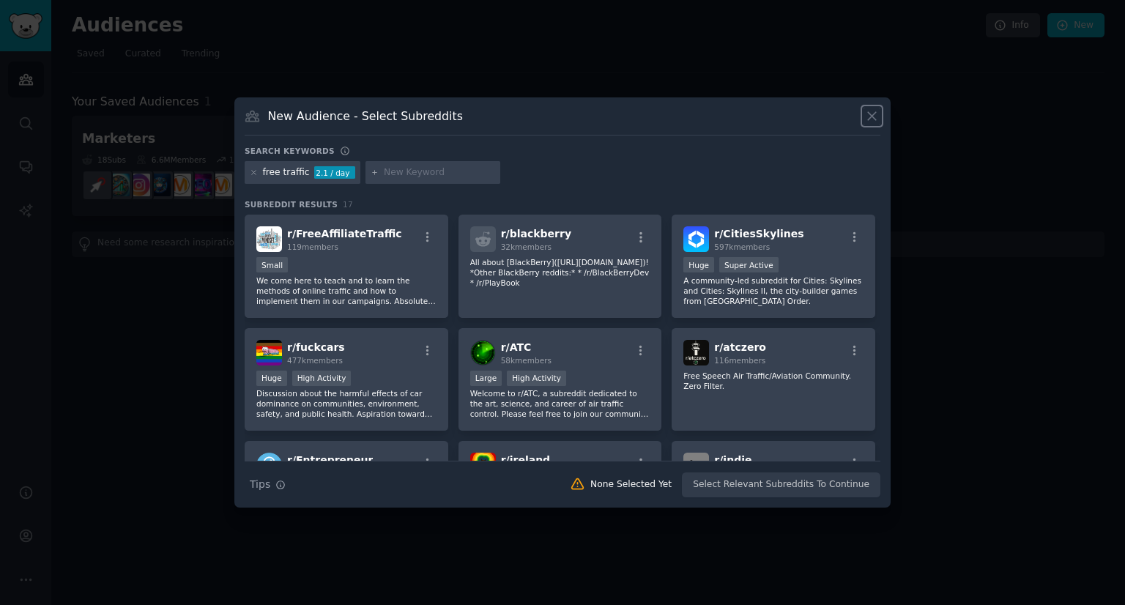
click at [864, 118] on button at bounding box center [872, 116] width 17 height 17
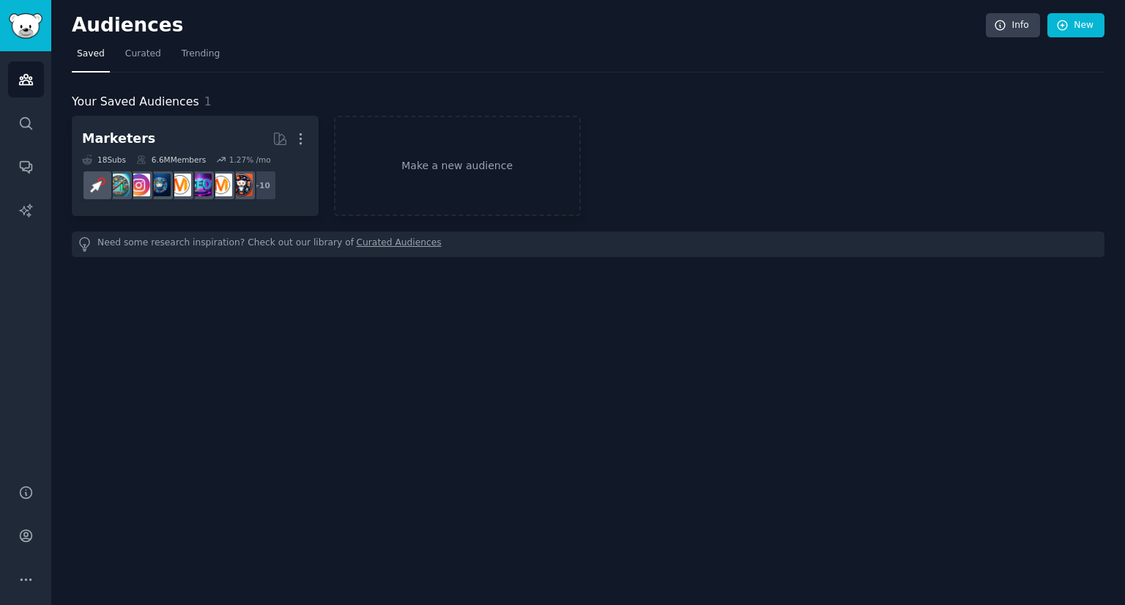
click at [864, 118] on div "Marketers More 18 Sub s 6.6M Members 1.27 % /mo r/DigitalMarketing + 10 Make a …" at bounding box center [588, 166] width 1033 height 100
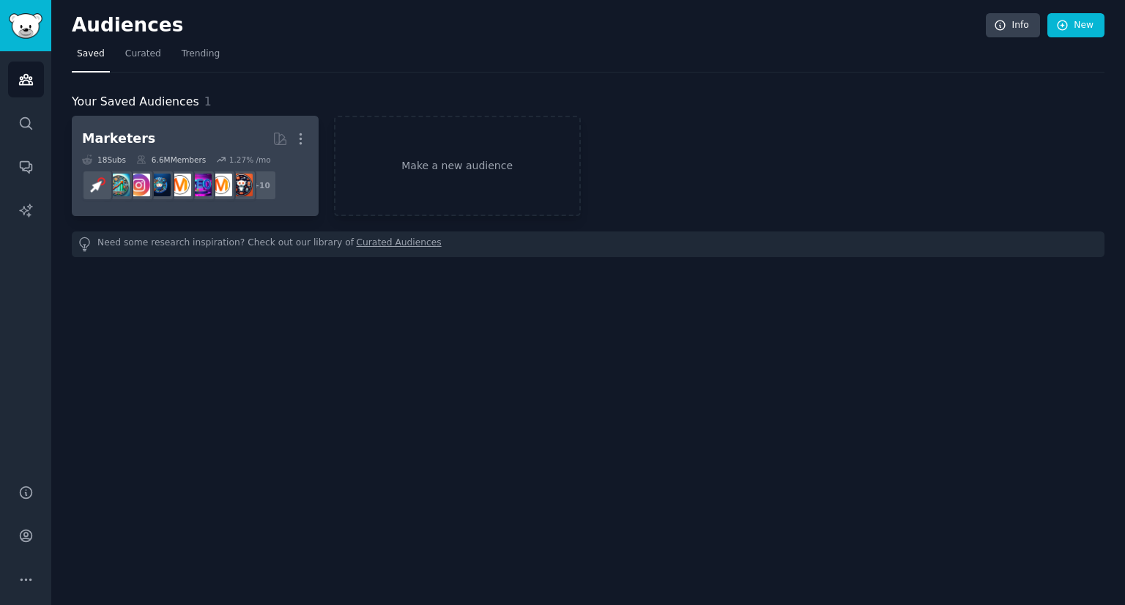
click at [156, 155] on div "6.6M Members" at bounding box center [171, 160] width 70 height 10
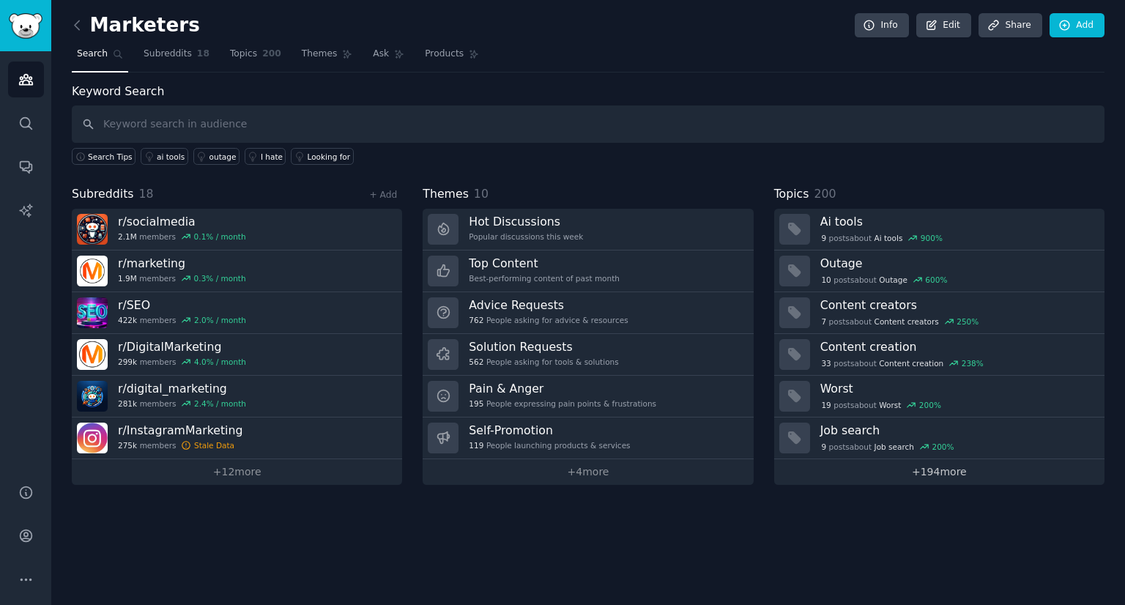
click at [941, 473] on link "+ 194 more" at bounding box center [939, 472] width 330 height 26
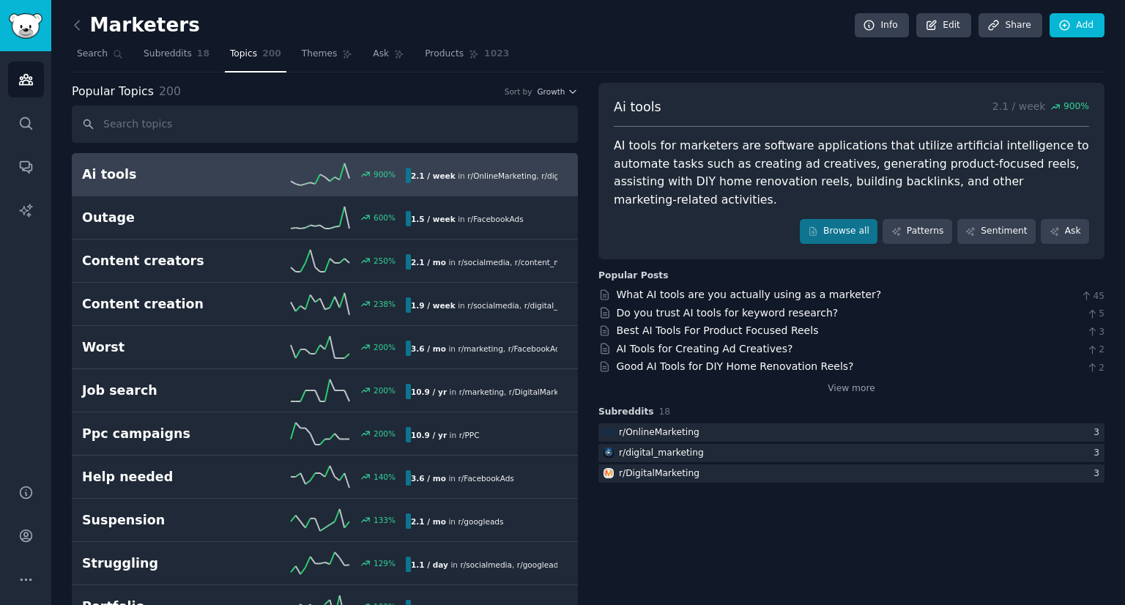
click at [147, 133] on input "text" at bounding box center [325, 123] width 506 height 37
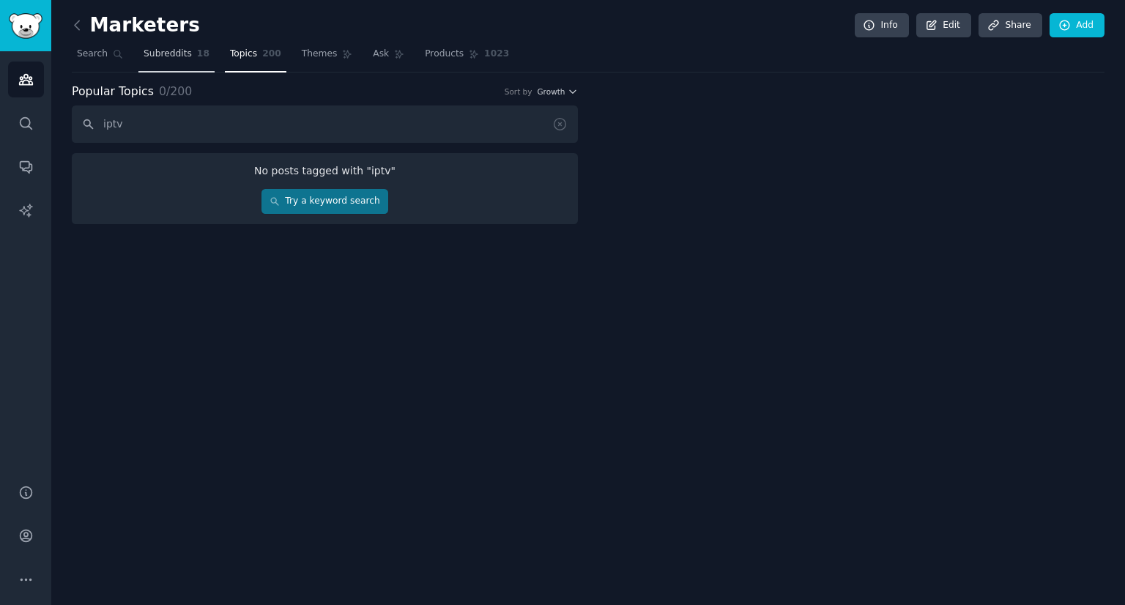
type input "iptv"
click at [160, 53] on span "Subreddits" at bounding box center [168, 54] width 48 height 13
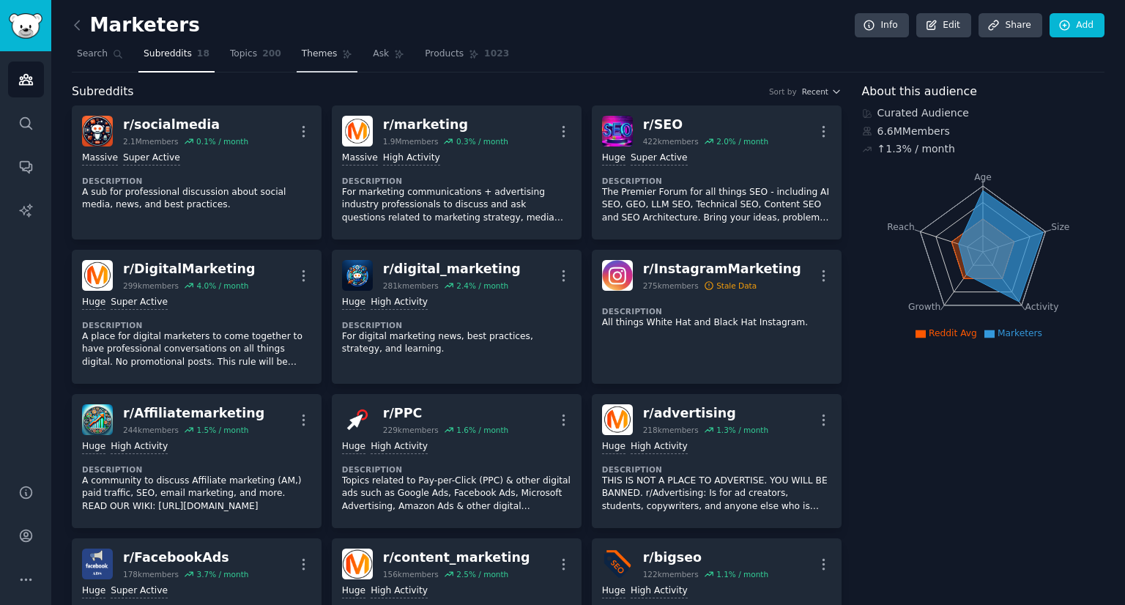
click at [303, 59] on span "Themes" at bounding box center [320, 54] width 36 height 13
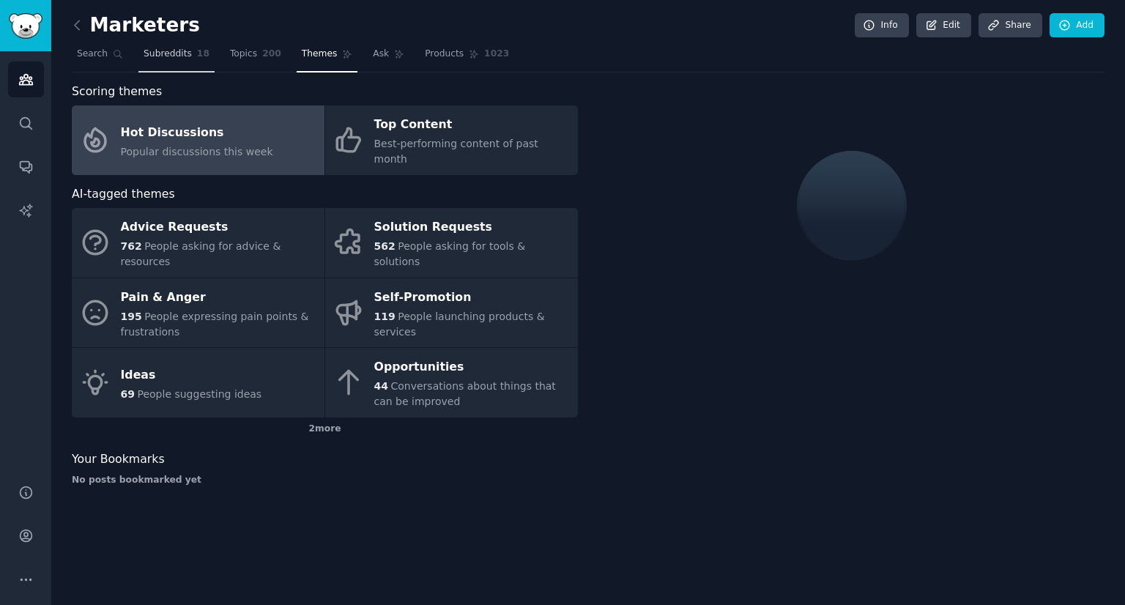
click at [200, 53] on link "Subreddits 18" at bounding box center [176, 57] width 76 height 30
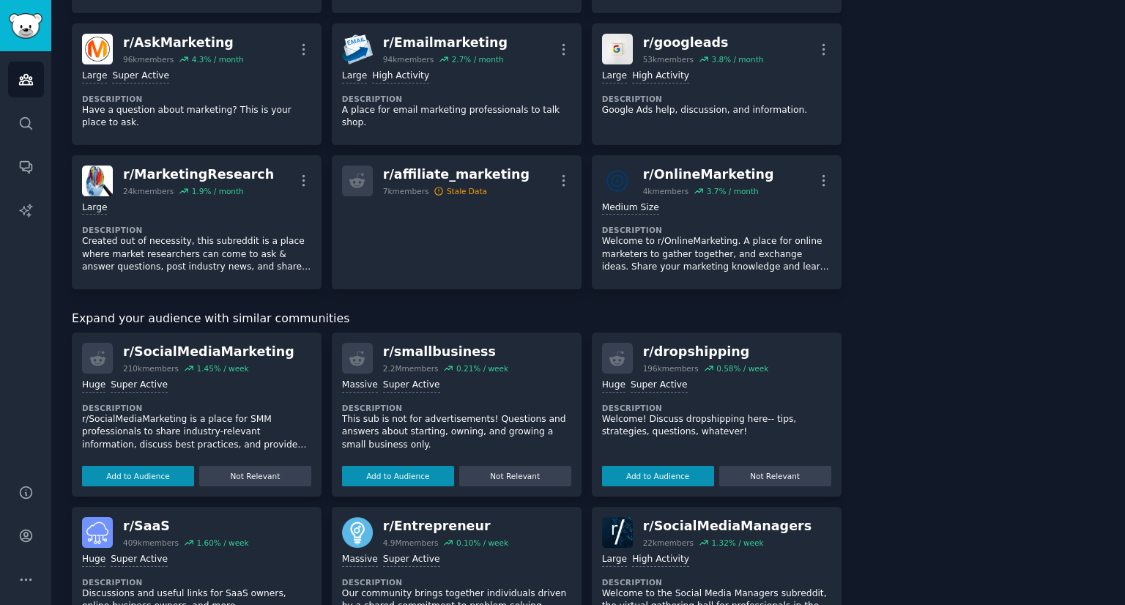
scroll to position [1093, 0]
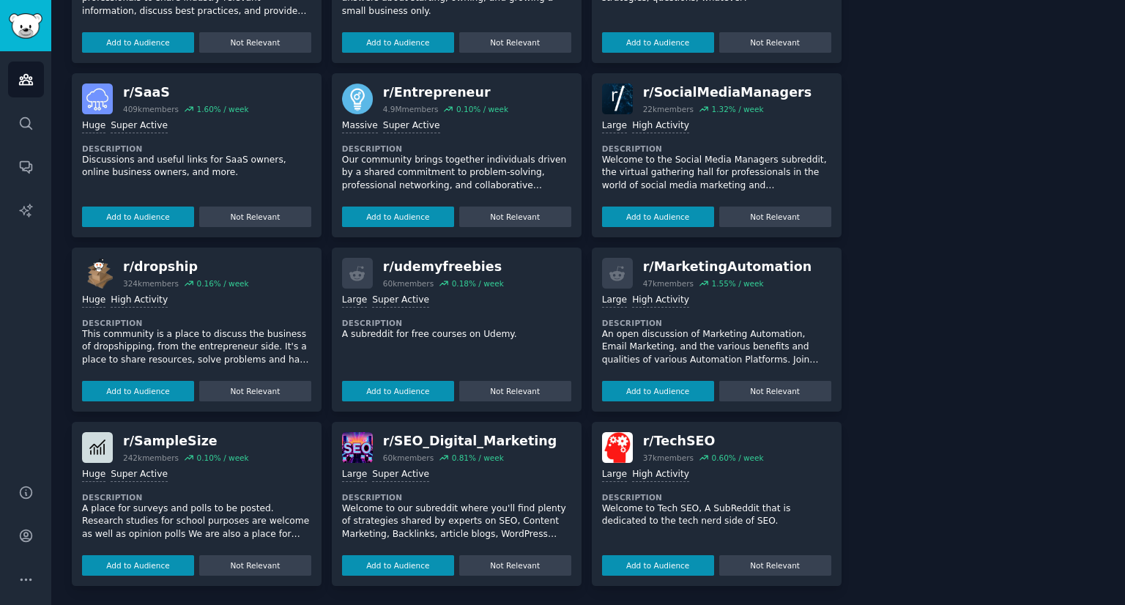
click at [674, 443] on div "r/ TechSEO" at bounding box center [703, 441] width 121 height 18
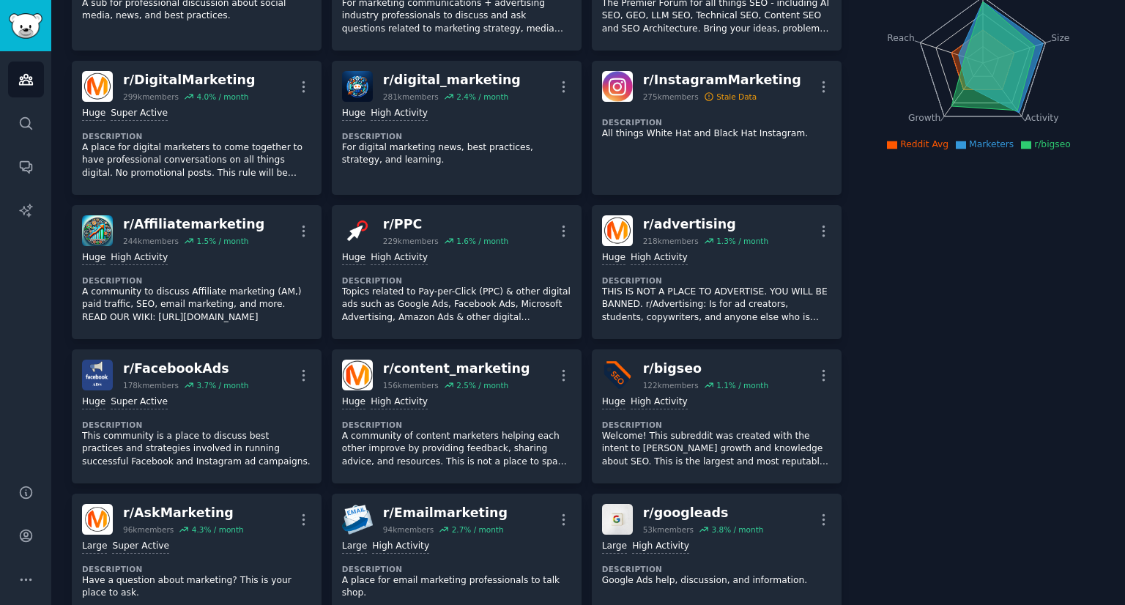
scroll to position [0, 0]
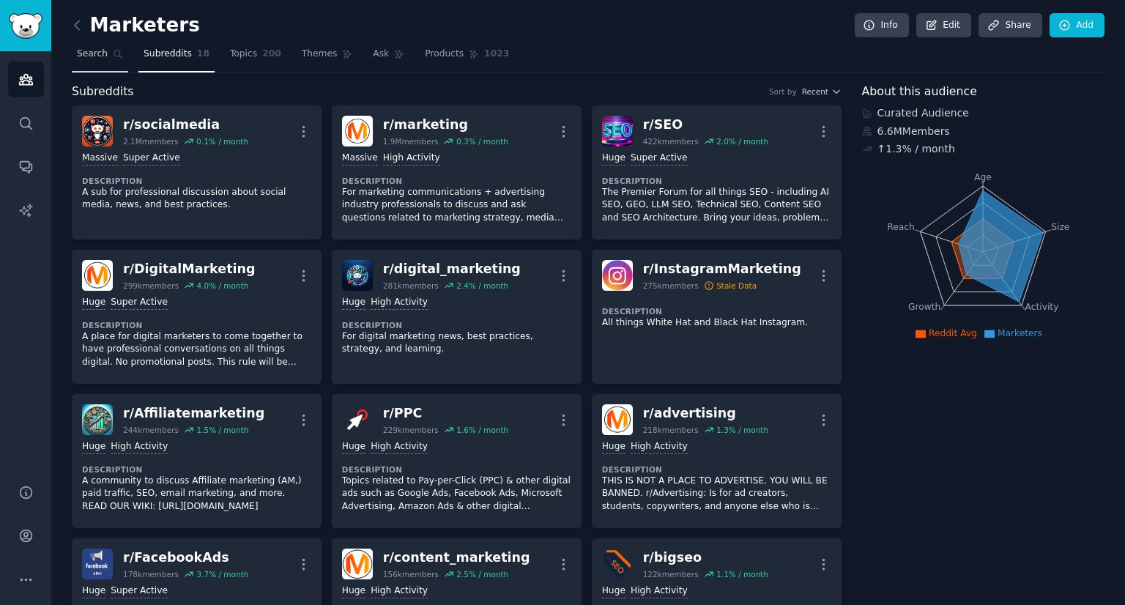
click at [97, 59] on span "Search" at bounding box center [92, 54] width 31 height 13
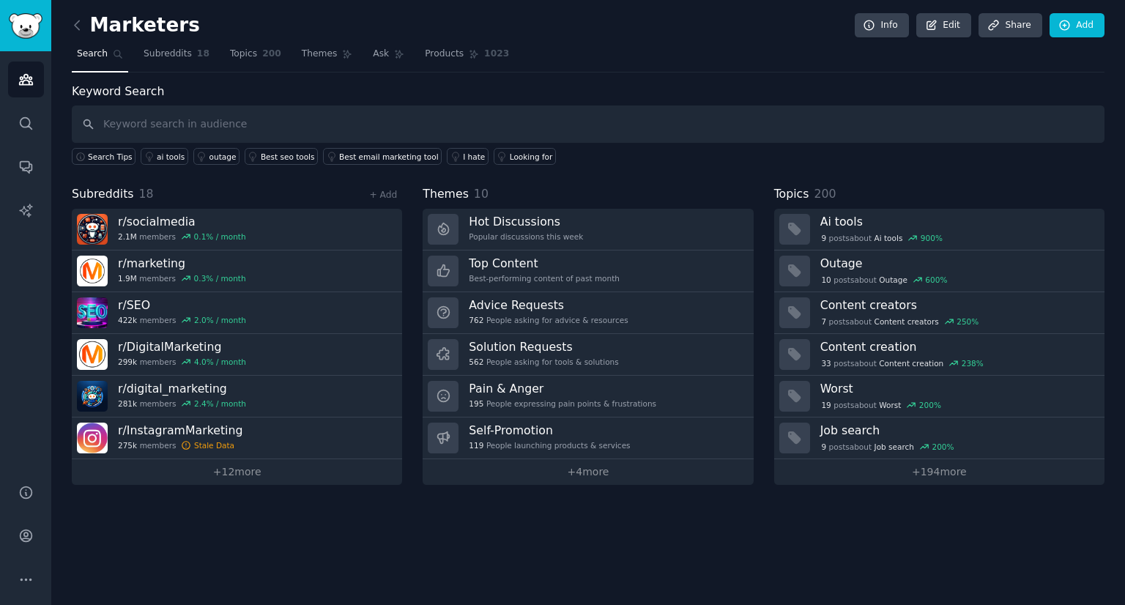
click at [207, 121] on input "text" at bounding box center [588, 123] width 1033 height 37
type input "iptv"
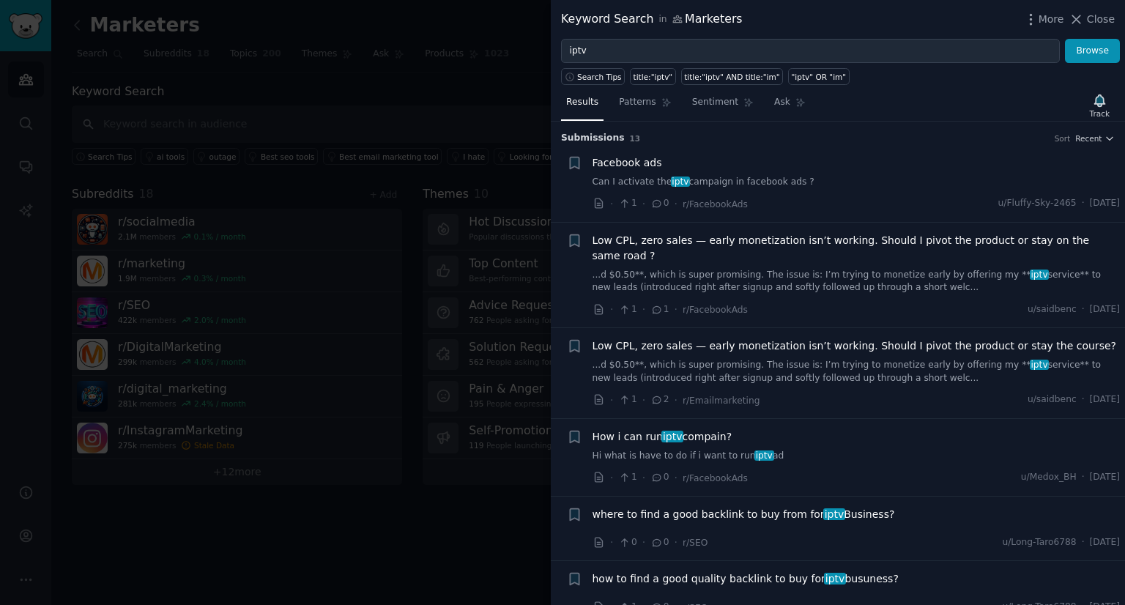
copy span "How i can run iptv compain?"
drag, startPoint x: 742, startPoint y: 418, endPoint x: 593, endPoint y: 420, distance: 149.5
click at [593, 429] on div "How i can run iptv compain?" at bounding box center [857, 436] width 528 height 15
click at [593, 429] on span "How i can run iptv compain?" at bounding box center [663, 436] width 140 height 15
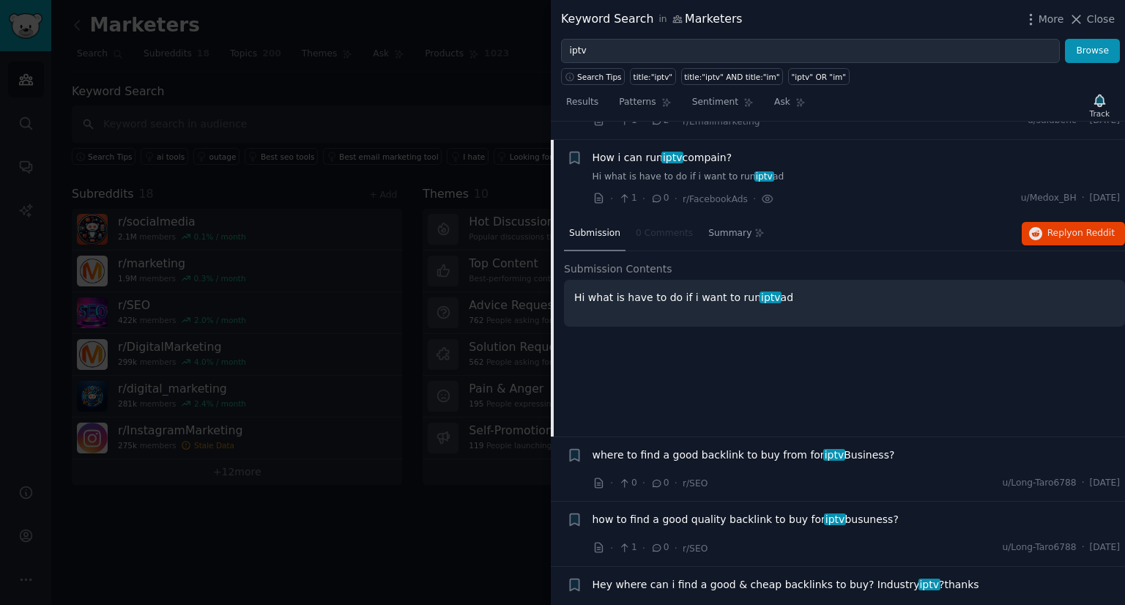
scroll to position [281, 0]
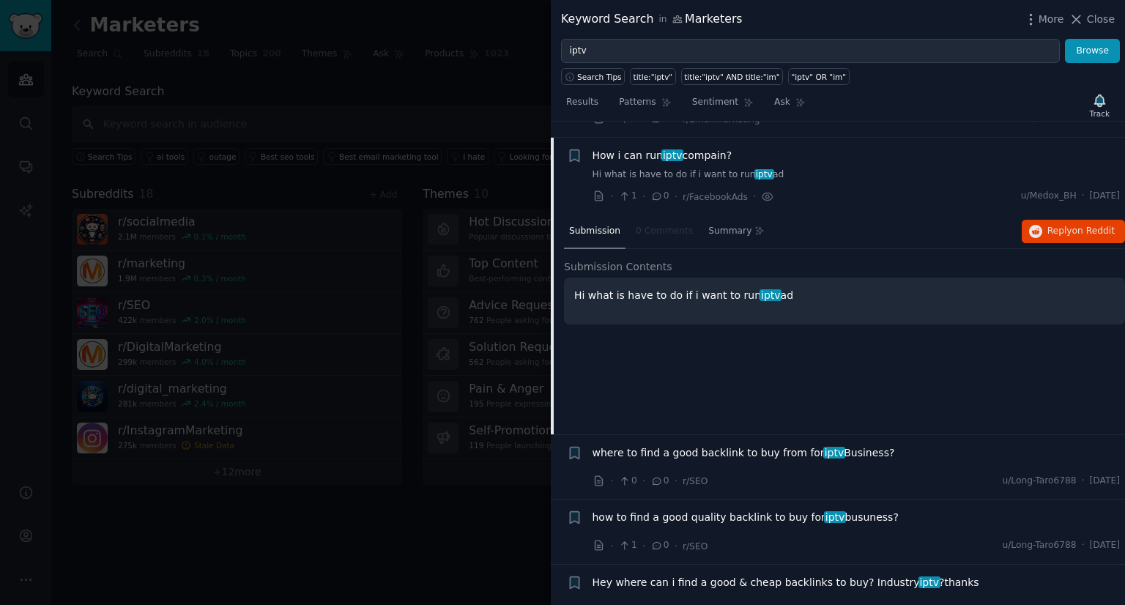
click at [729, 278] on div "Hi what is have to do if i want to run iptv ad" at bounding box center [844, 301] width 561 height 47
click at [617, 288] on p "Hi what is have to do if i want to run iptv ad" at bounding box center [844, 295] width 541 height 15
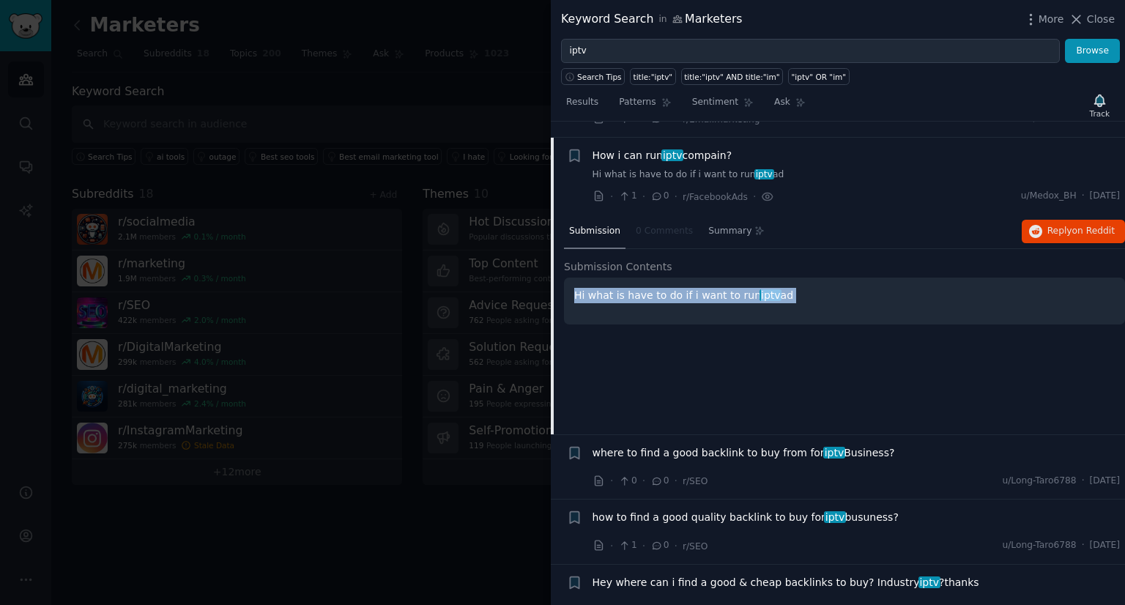
click at [617, 288] on p "Hi what is have to do if i want to run iptv ad" at bounding box center [844, 295] width 541 height 15
drag, startPoint x: 753, startPoint y: 275, endPoint x: 692, endPoint y: 174, distance: 117.7
click at [760, 289] on span "iptv" at bounding box center [771, 295] width 22 height 12
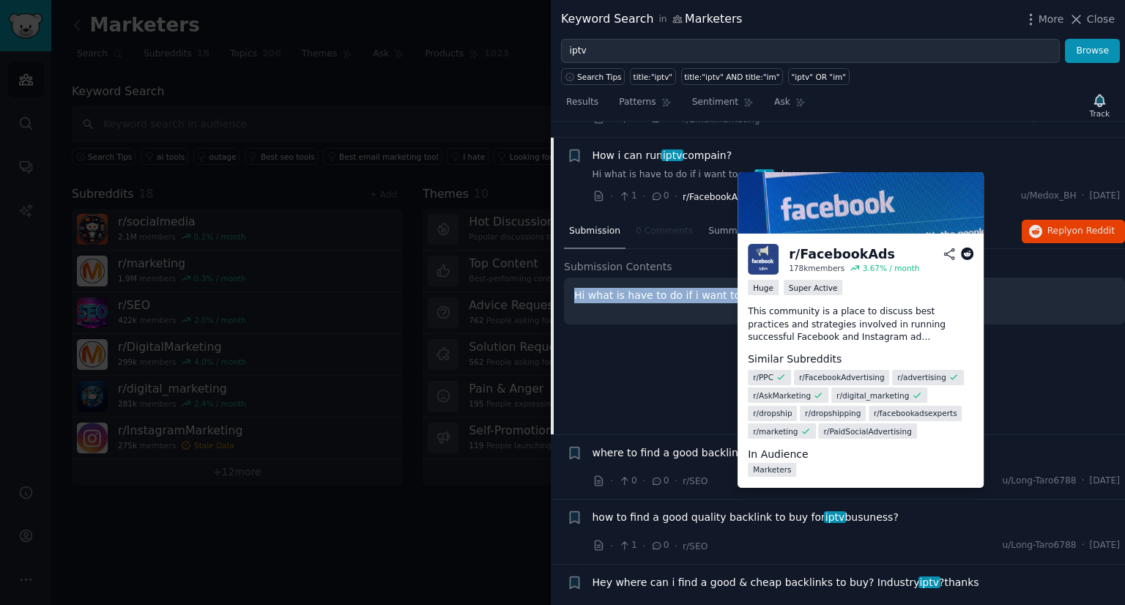
click at [696, 192] on span "r/FacebookAds" at bounding box center [715, 197] width 65 height 10
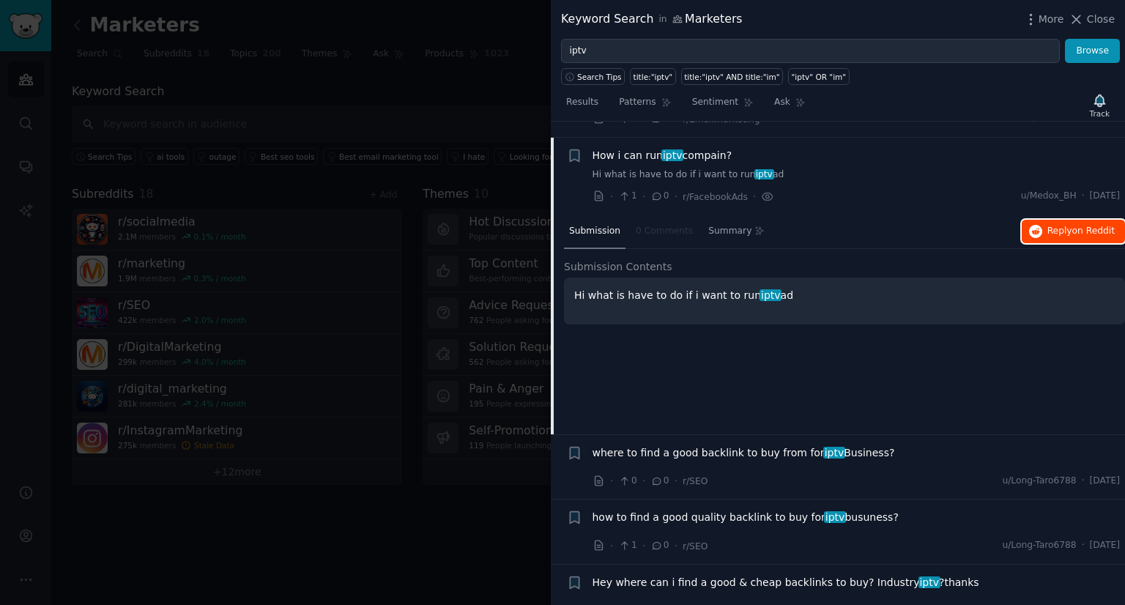
click at [1073, 226] on span "on Reddit" at bounding box center [1094, 231] width 42 height 10
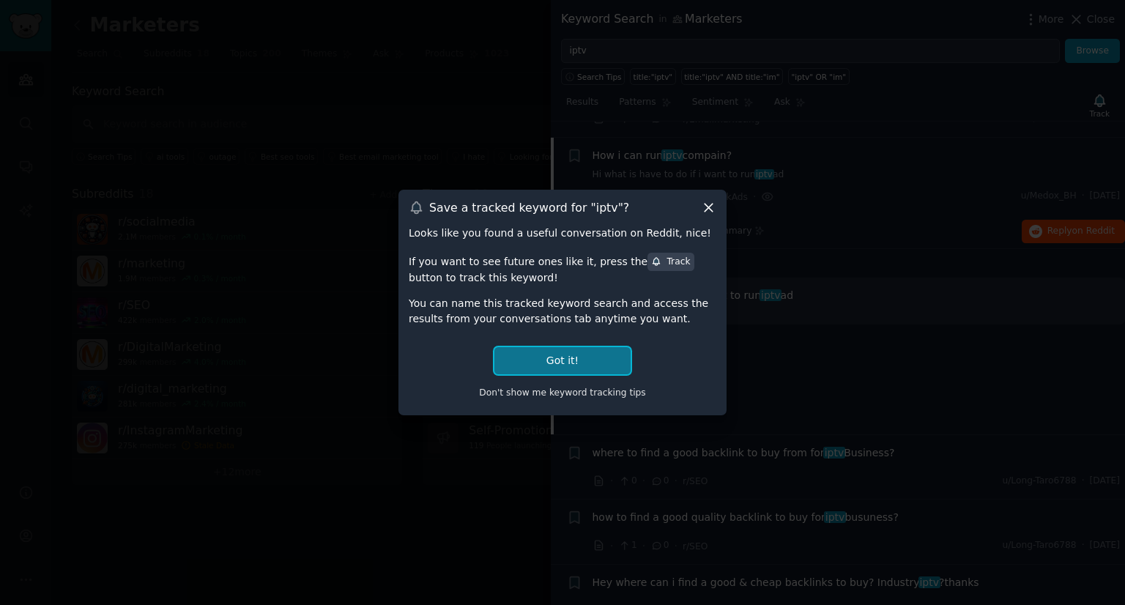
click at [571, 355] on button "Got it!" at bounding box center [563, 360] width 136 height 27
